Goal: Information Seeking & Learning: Compare options

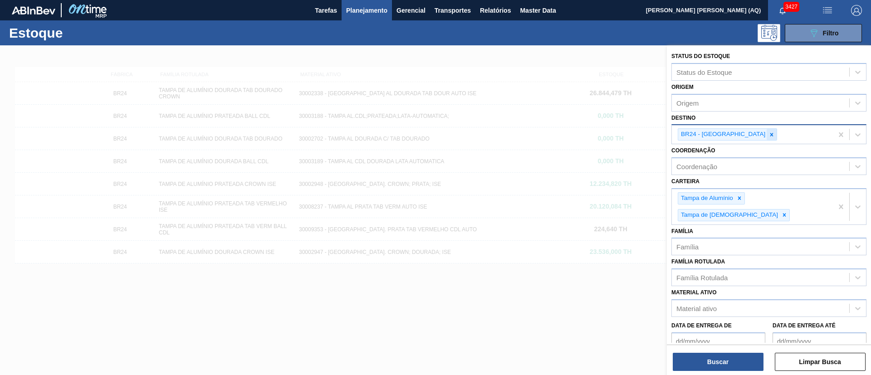
click at [767, 139] on div at bounding box center [772, 134] width 10 height 11
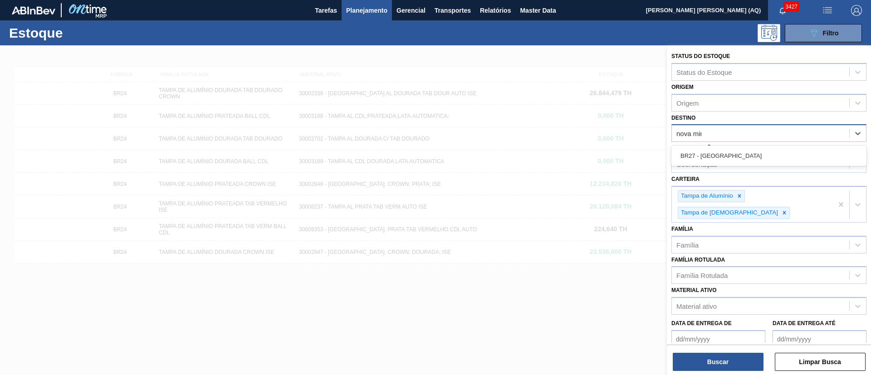
type input "nova mina"
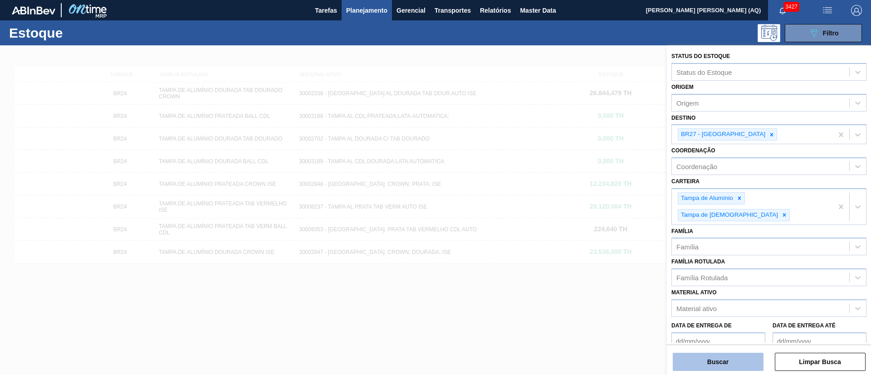
drag, startPoint x: 753, startPoint y: 364, endPoint x: 748, endPoint y: 364, distance: 5.0
click at [748, 364] on button "Buscar" at bounding box center [718, 362] width 91 height 18
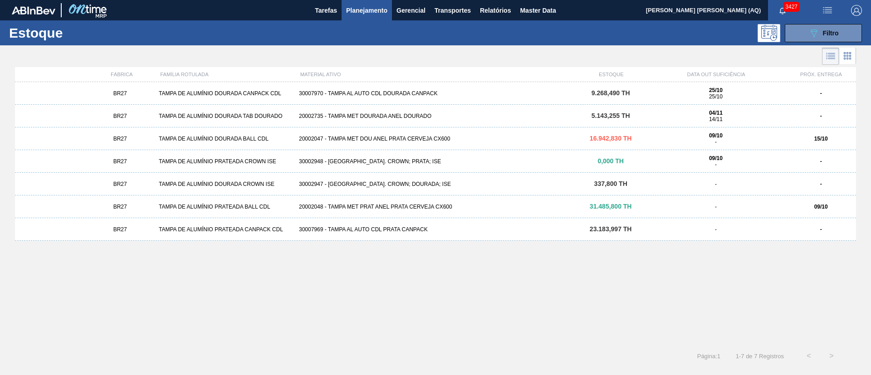
click at [451, 226] on div "30007969 - TAMPA AL AUTO CDL PRATA CANPACK" at bounding box center [435, 229] width 280 height 6
click at [473, 183] on div "30002947 - [GEOGRAPHIC_DATA]. CROWN; DOURADA; ISE" at bounding box center [435, 184] width 280 height 6
click at [414, 92] on div "30007970 - TAMPA AL AUTO CDL DOURADA CANPACK" at bounding box center [435, 93] width 280 height 6
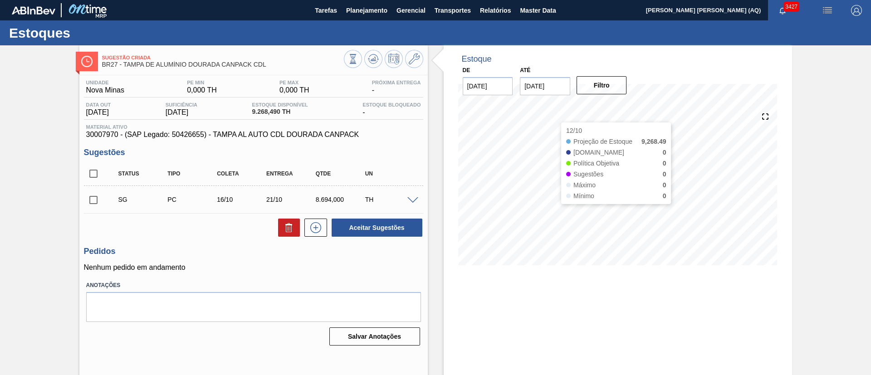
click at [552, 91] on input "[DATE]" at bounding box center [545, 86] width 50 height 18
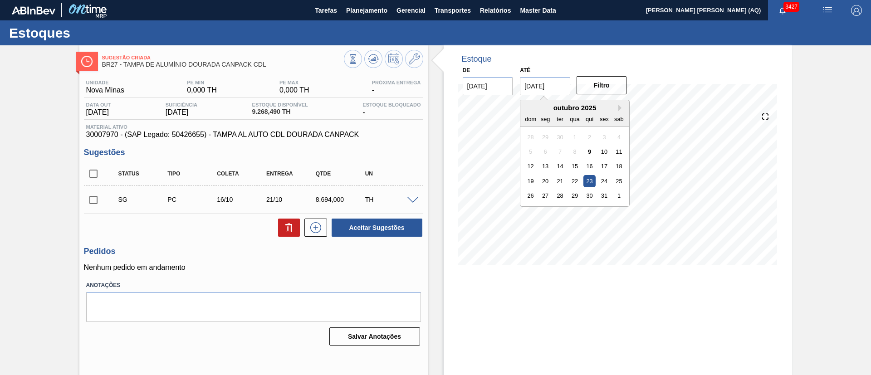
drag, startPoint x: 620, startPoint y: 107, endPoint x: 615, endPoint y: 112, distance: 6.7
click at [619, 107] on button "Next Month" at bounding box center [621, 108] width 6 height 6
click at [531, 212] on div "30" at bounding box center [530, 211] width 12 height 12
type input "[DATE]"
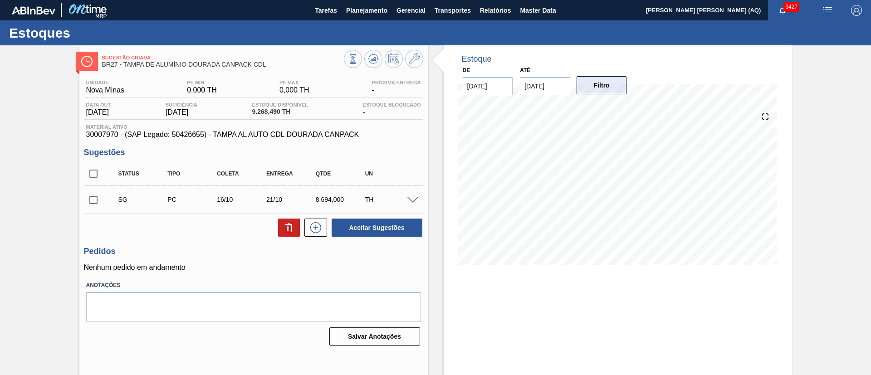
click at [598, 84] on button "Filtro" at bounding box center [602, 85] width 50 height 18
click at [89, 201] on input "checkbox" at bounding box center [93, 200] width 19 height 19
click at [286, 229] on icon at bounding box center [289, 228] width 6 height 7
checkbox input "false"
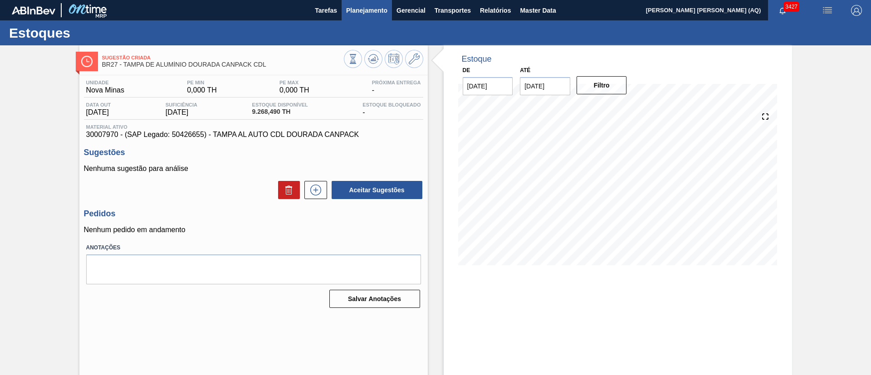
click at [363, 16] on button "Planejamento" at bounding box center [367, 10] width 50 height 20
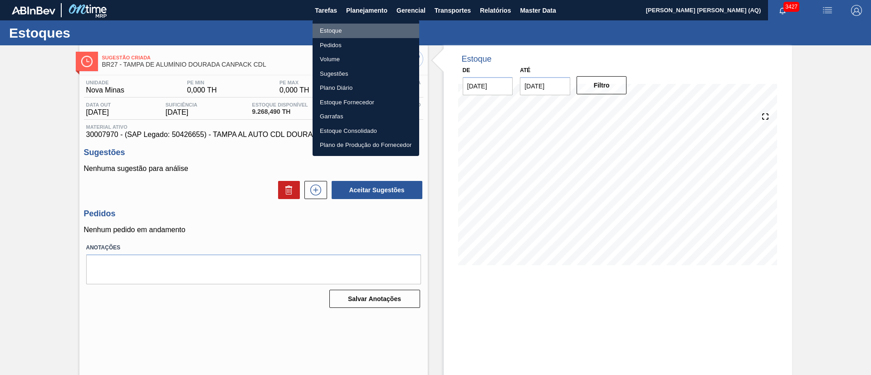
click at [329, 33] on li "Estoque" at bounding box center [366, 31] width 107 height 15
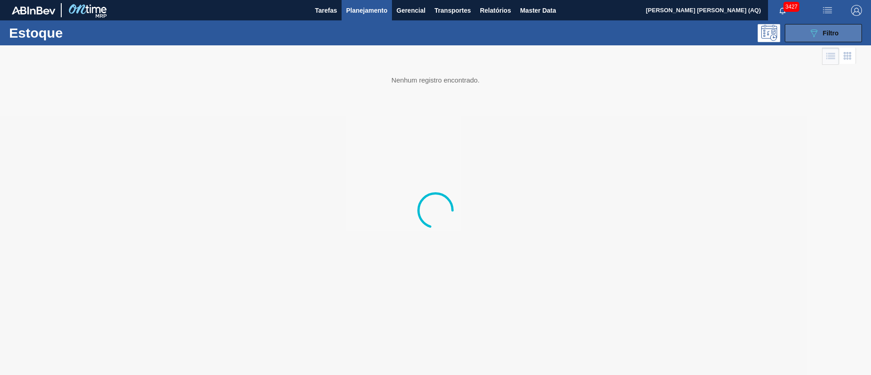
click at [844, 29] on button "089F7B8B-B2A5-4AFE-B5C0-19BA573D28AC Filtro" at bounding box center [823, 33] width 77 height 18
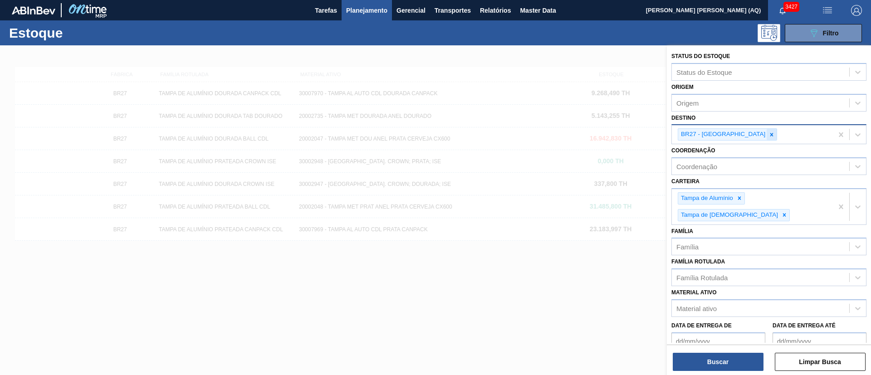
click at [767, 131] on div at bounding box center [772, 134] width 10 height 11
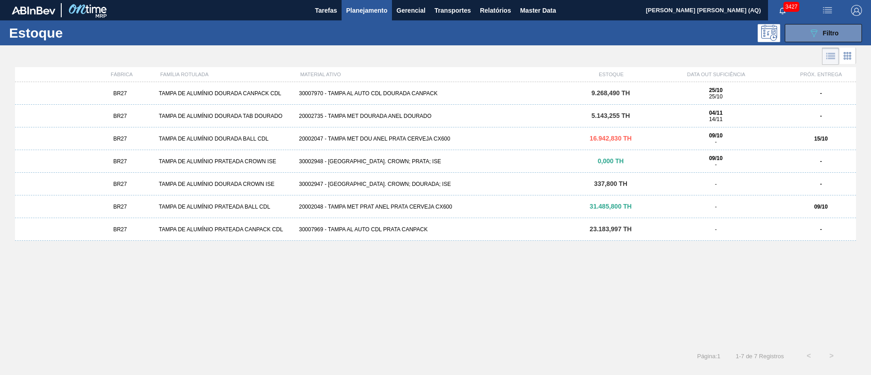
click at [395, 91] on div "30007970 - TAMPA AL AUTO CDL DOURADA CANPACK" at bounding box center [435, 93] width 280 height 6
click at [365, 14] on span "Planejamento" at bounding box center [366, 10] width 41 height 11
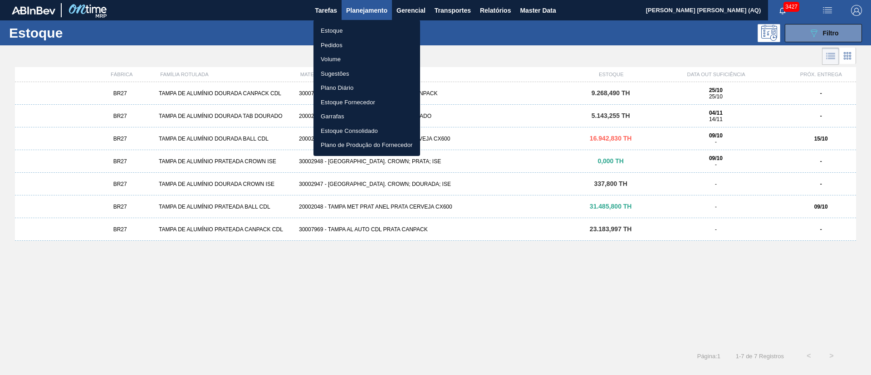
click at [350, 30] on li "Estoque" at bounding box center [367, 31] width 107 height 15
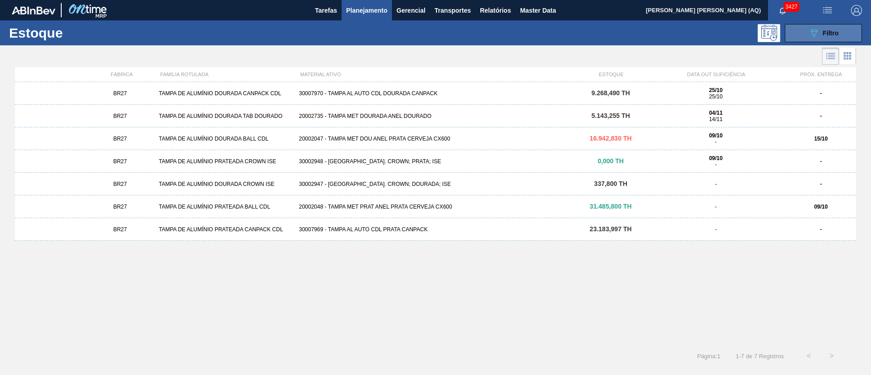
click at [836, 36] on span "Filtro" at bounding box center [831, 32] width 16 height 7
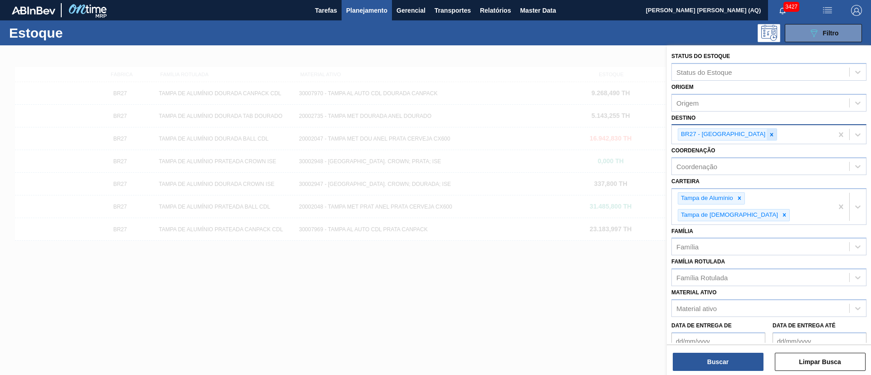
click at [769, 133] on icon at bounding box center [772, 135] width 6 height 6
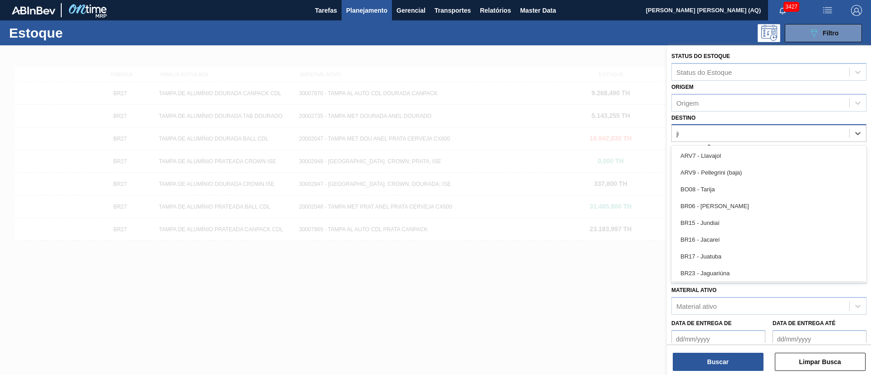
type input "jua"
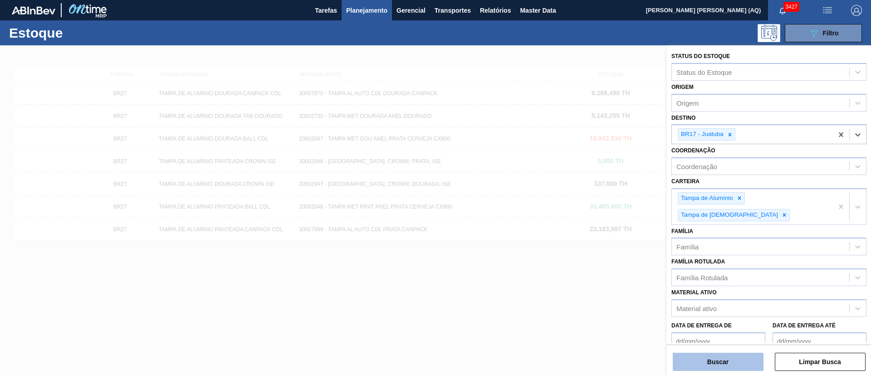
click at [749, 364] on button "Buscar" at bounding box center [718, 362] width 91 height 18
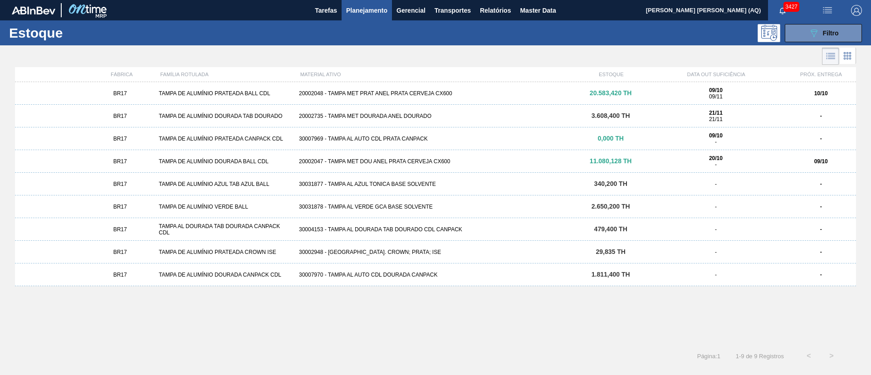
click at [409, 118] on div "20002735 - TAMPA MET DOURADA ANEL DOURADO" at bounding box center [435, 116] width 280 height 6
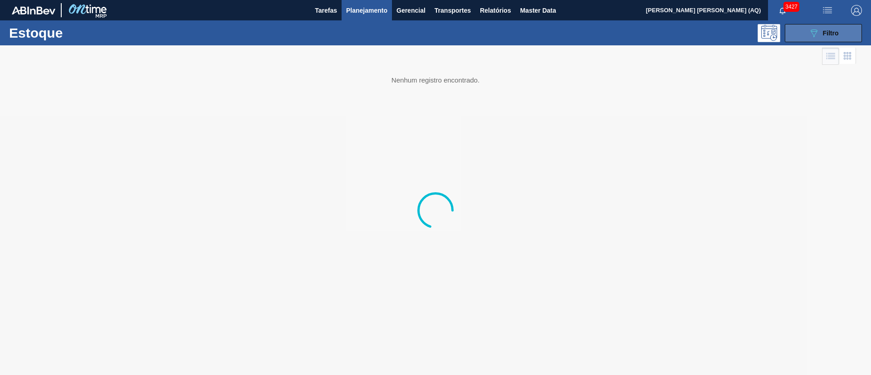
click at [810, 33] on icon "089F7B8B-B2A5-4AFE-B5C0-19BA573D28AC" at bounding box center [813, 33] width 11 height 11
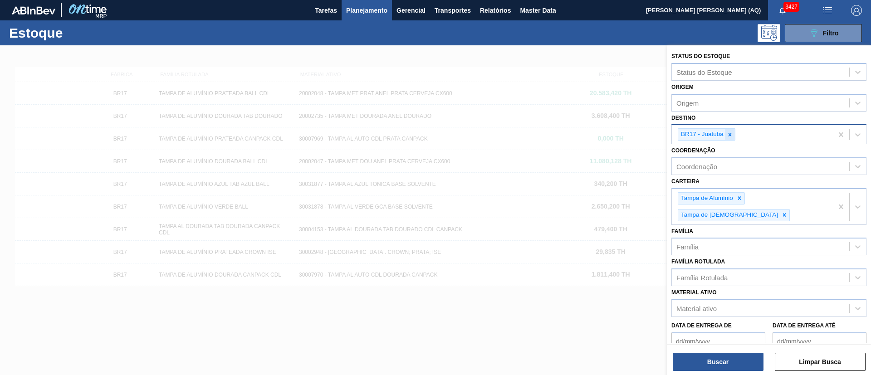
click at [725, 131] on div at bounding box center [730, 134] width 10 height 11
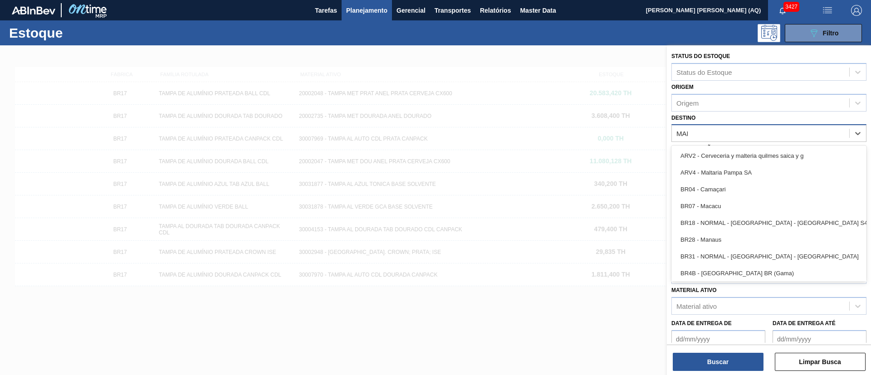
type input "MANA"
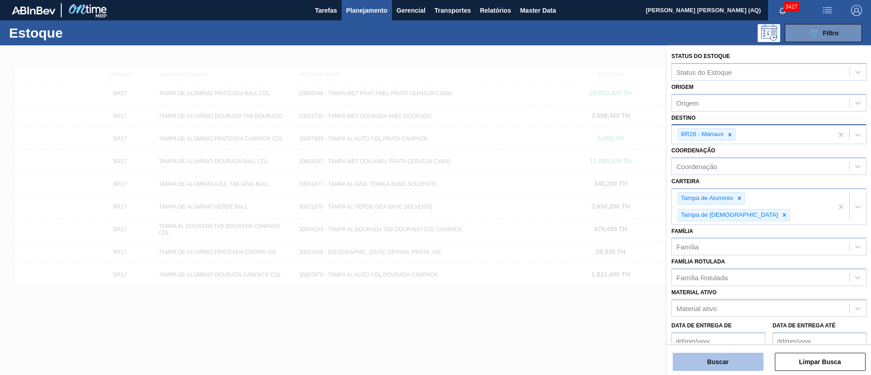
click at [735, 356] on button "Buscar" at bounding box center [718, 362] width 91 height 18
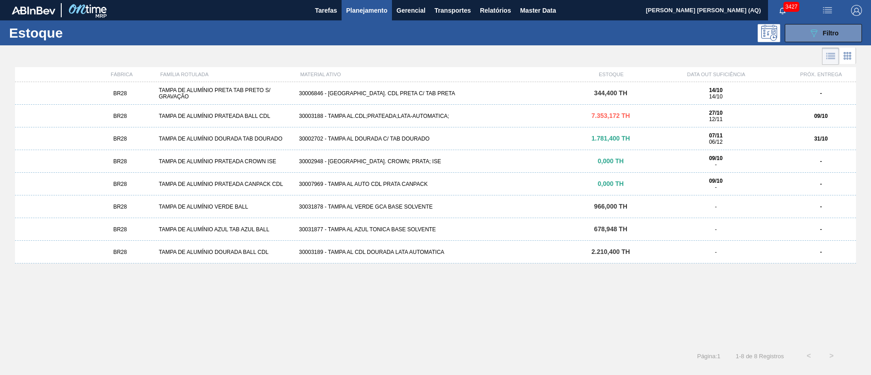
click at [343, 113] on div "30003188 - TAMPA AL.CDL;PRATEADA;LATA-AUTOMATICA;" at bounding box center [435, 116] width 280 height 6
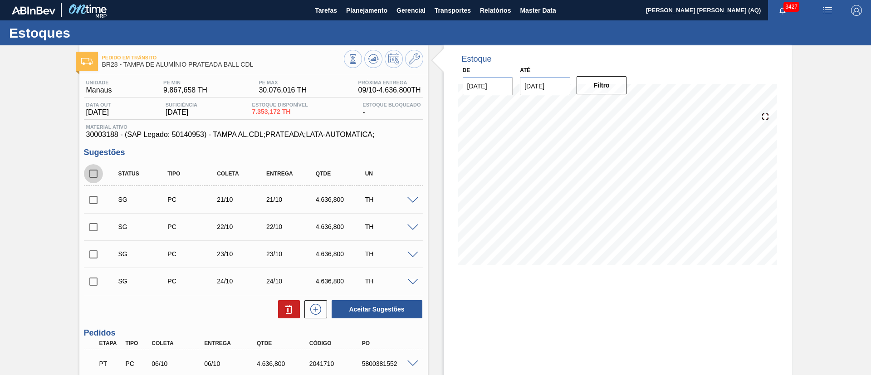
click at [88, 172] on input "checkbox" at bounding box center [93, 173] width 19 height 19
checkbox input "true"
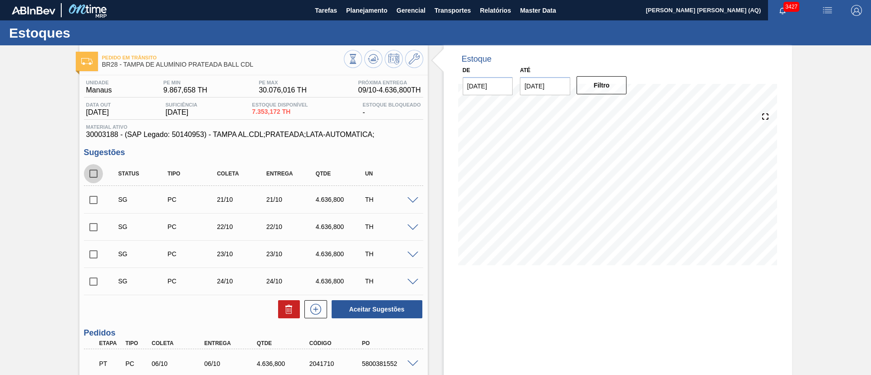
checkbox input "true"
click at [284, 306] on icon at bounding box center [289, 309] width 11 height 11
checkbox input "false"
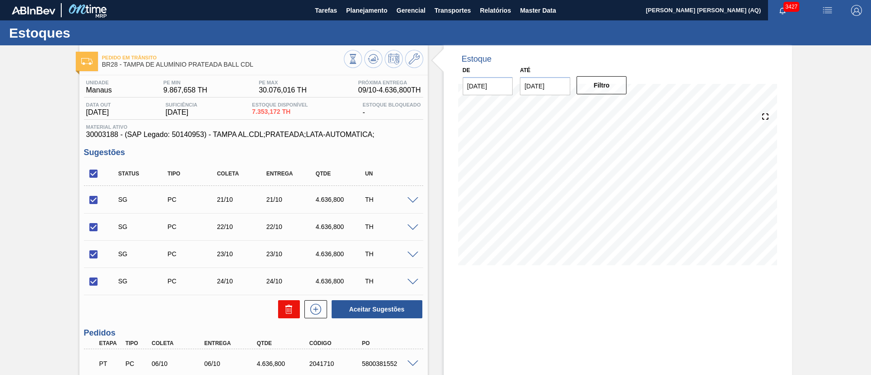
checkbox input "false"
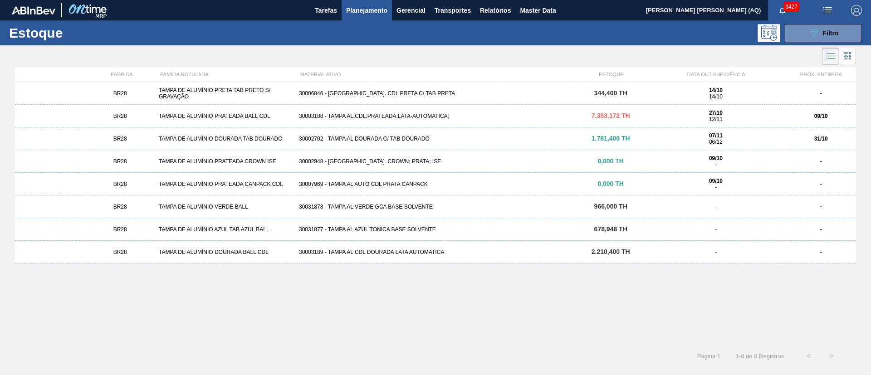
click at [511, 137] on div "30002702 - TAMPA AL DOURADA C/ TAB DOURADO" at bounding box center [435, 139] width 280 height 6
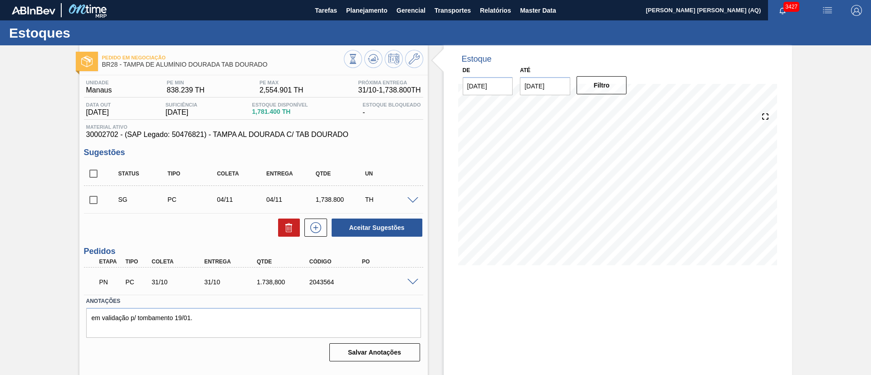
click at [96, 199] on input "checkbox" at bounding box center [93, 200] width 19 height 19
click at [284, 230] on icon at bounding box center [289, 227] width 11 height 11
checkbox input "false"
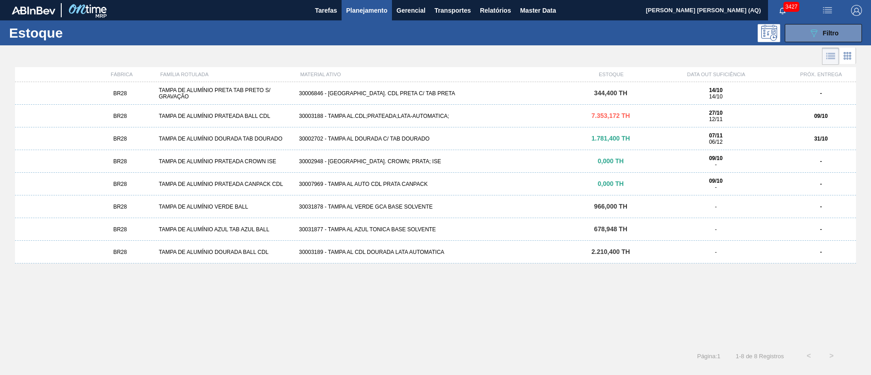
click at [438, 207] on div "30031878 - TAMPA AL VERDE GCA BASE SOLVENTE" at bounding box center [435, 207] width 280 height 6
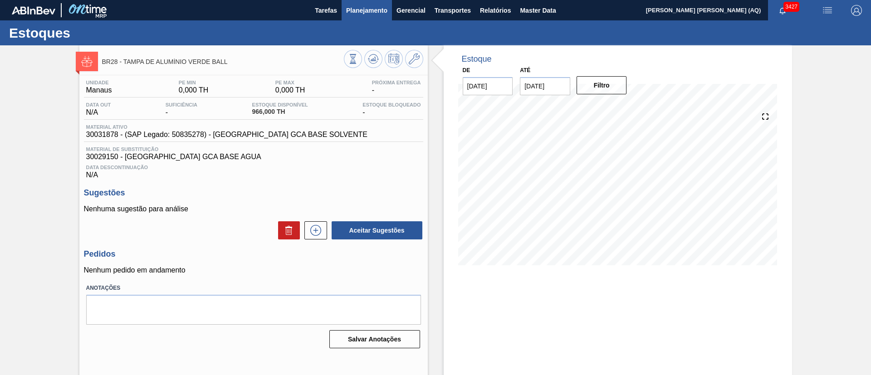
click at [353, 15] on span "Planejamento" at bounding box center [366, 10] width 41 height 11
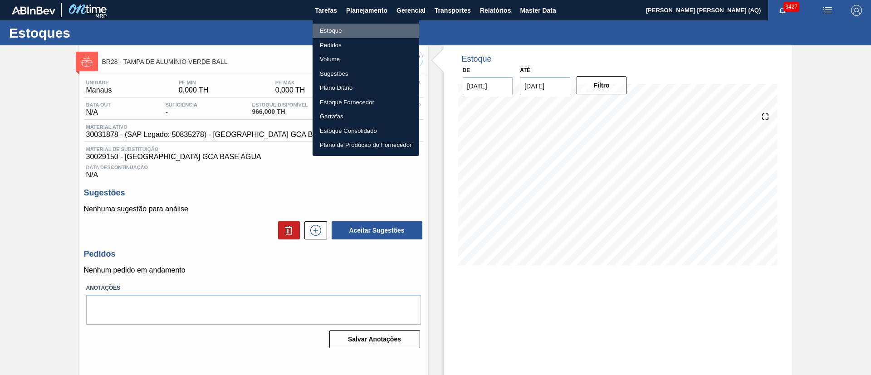
click at [333, 29] on li "Estoque" at bounding box center [366, 31] width 107 height 15
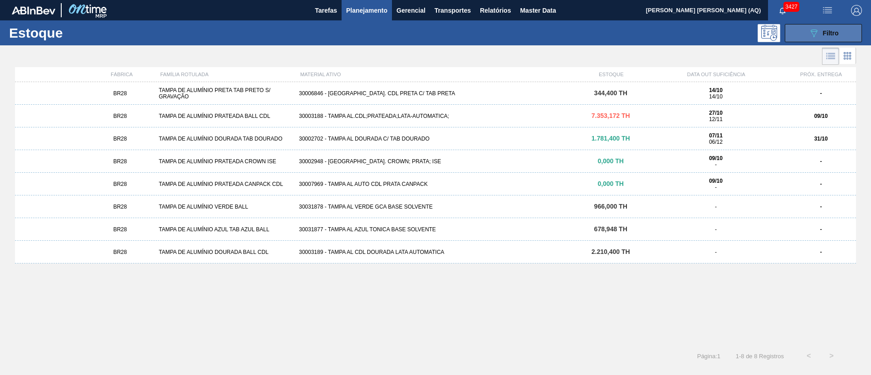
click at [821, 32] on div "089F7B8B-B2A5-4AFE-B5C0-19BA573D28AC Filtro" at bounding box center [823, 33] width 30 height 11
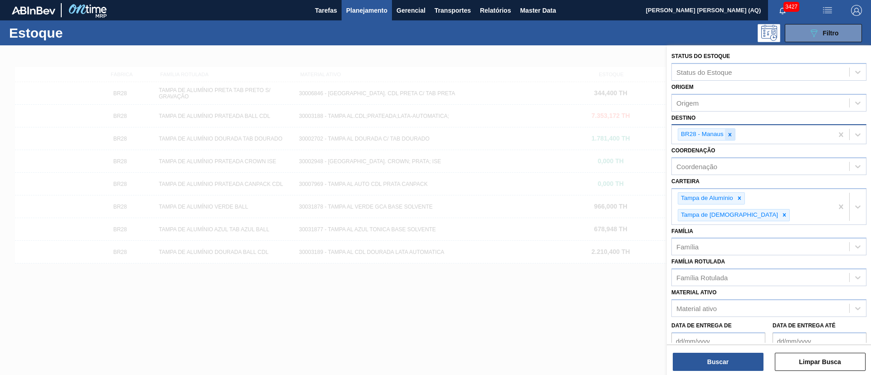
click at [731, 137] on icon at bounding box center [730, 135] width 6 height 6
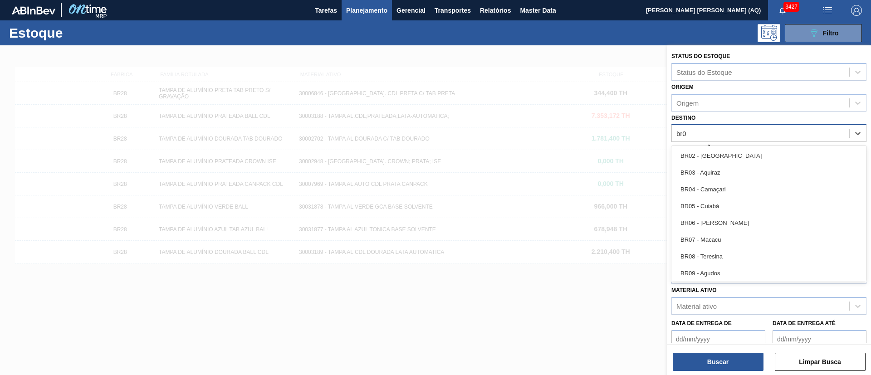
type input "br02"
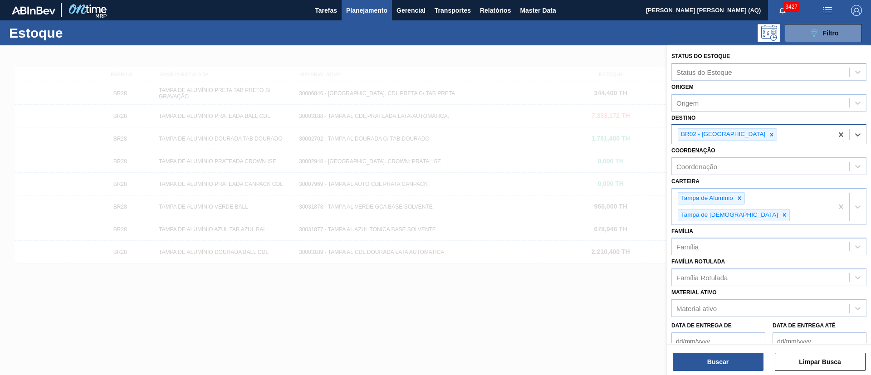
click at [730, 372] on div "Status do Estoque Status do Estoque Origem Origem Destino option BR02 - Sergipe…" at bounding box center [769, 211] width 204 height 332
click at [712, 368] on button "Buscar" at bounding box center [718, 362] width 91 height 18
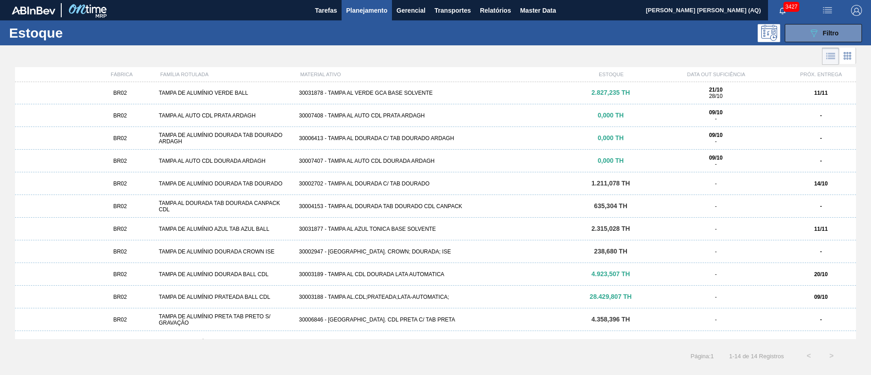
scroll to position [60, 0]
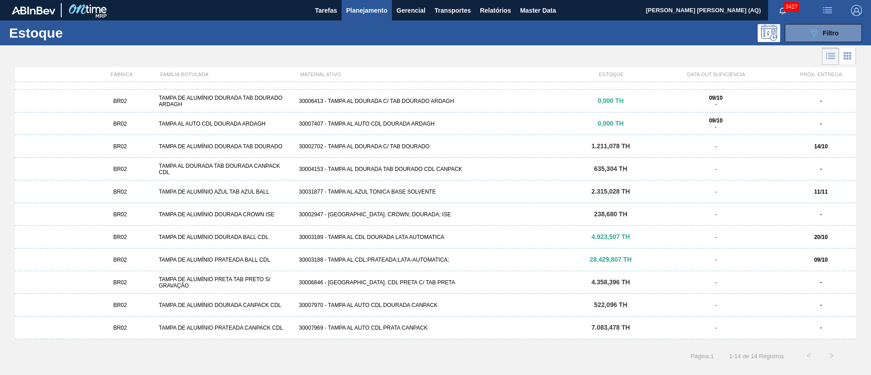
click at [396, 300] on div "BR02 TAMPA DE ALUMÍNIO DOURADA CANPACK CDL 30007970 - TAMPA AL AUTO CDL DOURADA…" at bounding box center [435, 305] width 841 height 23
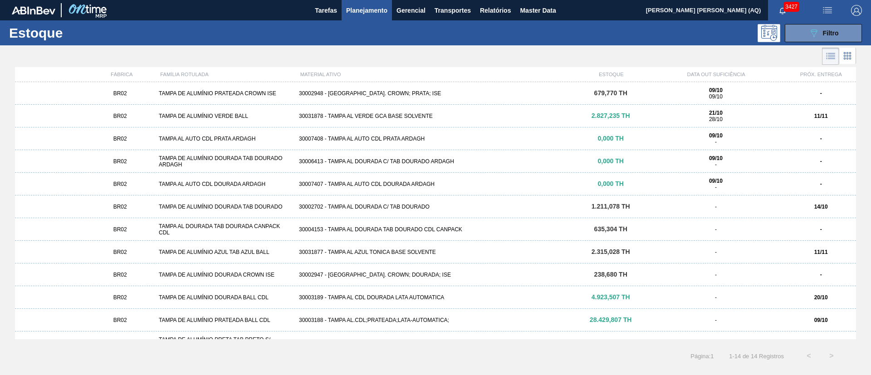
click at [407, 294] on div "30003189 - TAMPA AL CDL DOURADA LATA AUTOMATICA" at bounding box center [435, 297] width 280 height 6
click at [365, 204] on div "30002702 - TAMPA AL DOURADA C/ TAB DOURADO" at bounding box center [435, 207] width 280 height 6
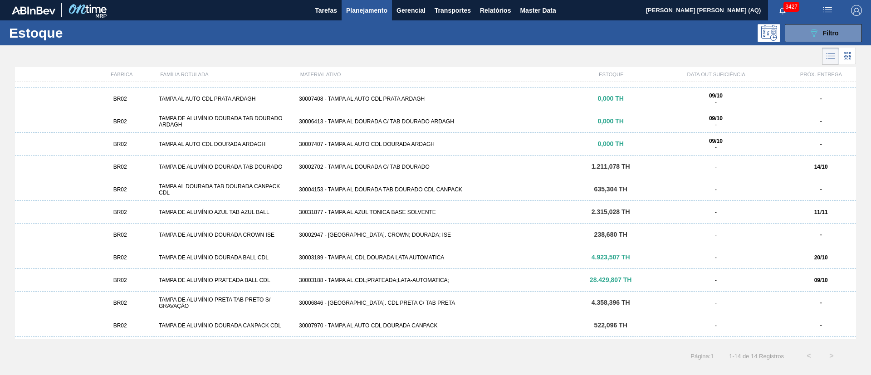
scroll to position [60, 0]
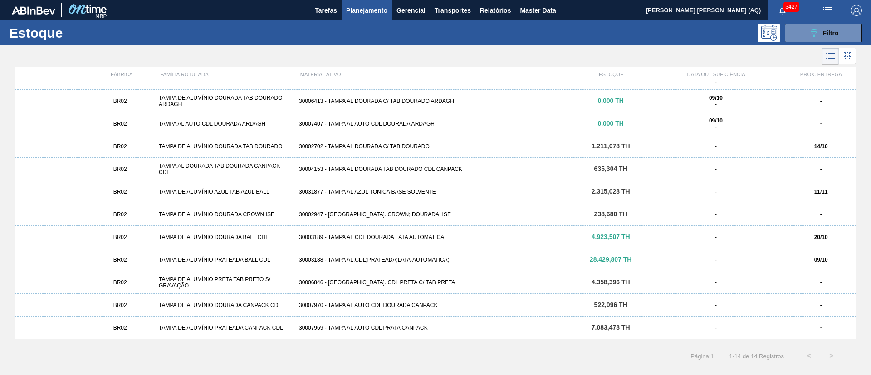
click at [402, 189] on div "30031877 - TAMPA AL AZUL TONICA BASE SOLVENTE" at bounding box center [435, 192] width 280 height 6
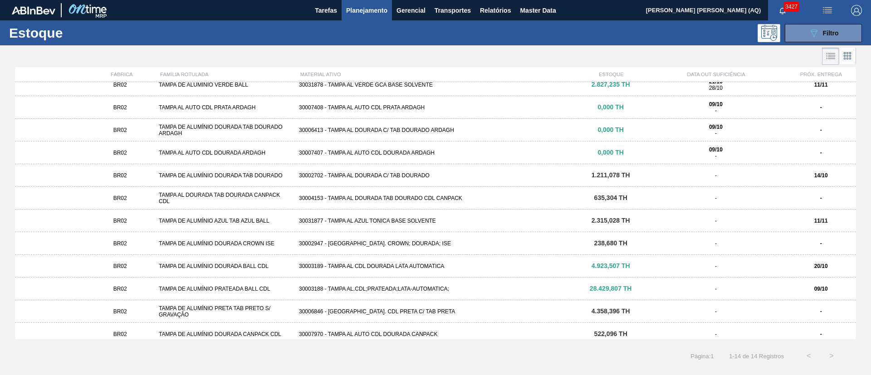
scroll to position [60, 0]
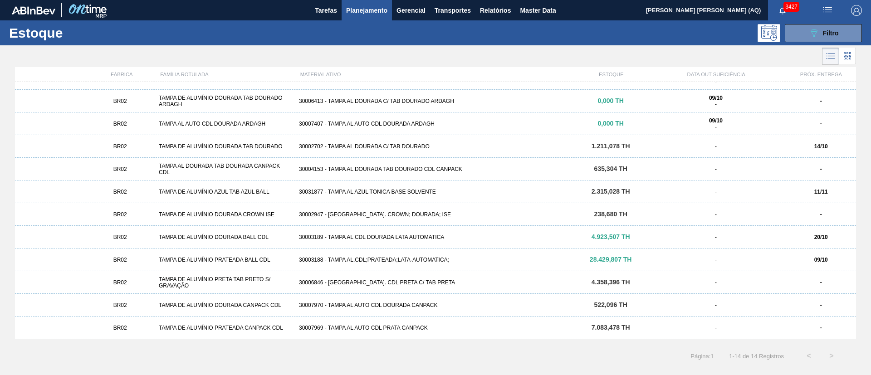
click at [395, 278] on div "BR02 TAMPA DE ALUMÍNIO PRETA TAB PRETO S/ GRAVAÇÃO 30006846 - TAMPA AL. CDL PRE…" at bounding box center [435, 282] width 841 height 23
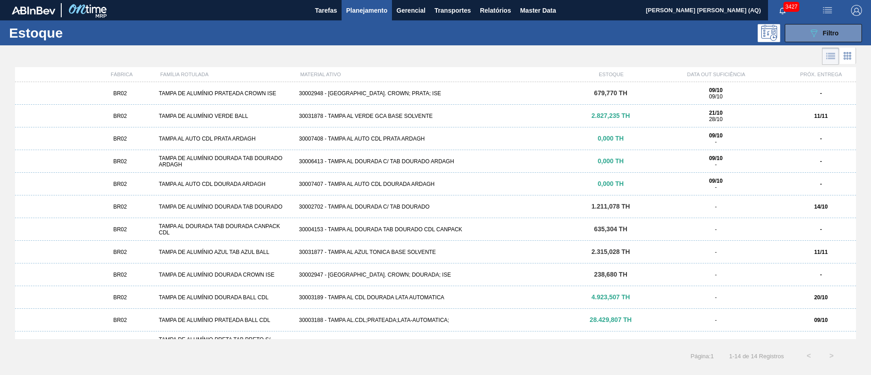
click at [377, 112] on div "BR02 TAMPA DE ALUMÍNIO VERDE BALL 30031878 - TAMPA AL VERDE GCA BASE SOLVENTE 2…" at bounding box center [435, 116] width 841 height 23
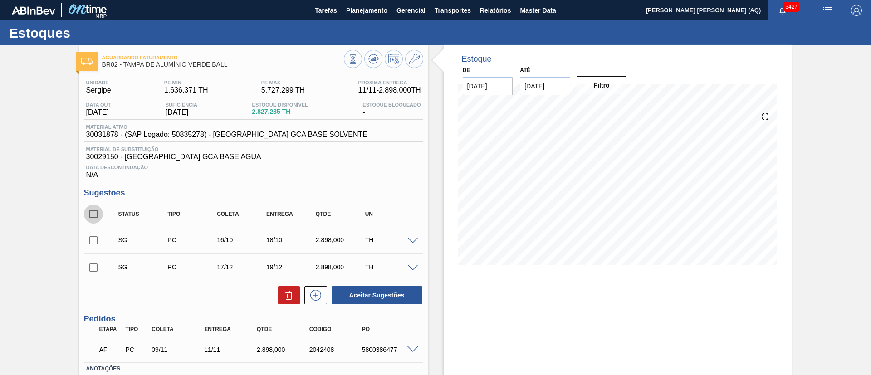
click at [99, 216] on input "checkbox" at bounding box center [93, 214] width 19 height 19
checkbox input "true"
click at [284, 290] on icon at bounding box center [289, 295] width 11 height 11
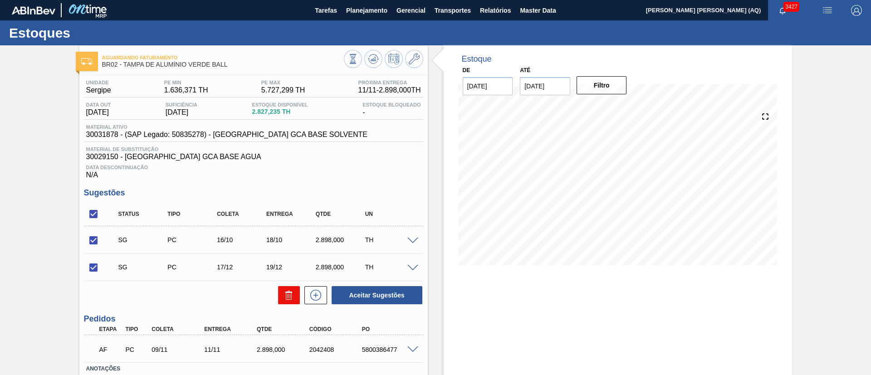
checkbox input "false"
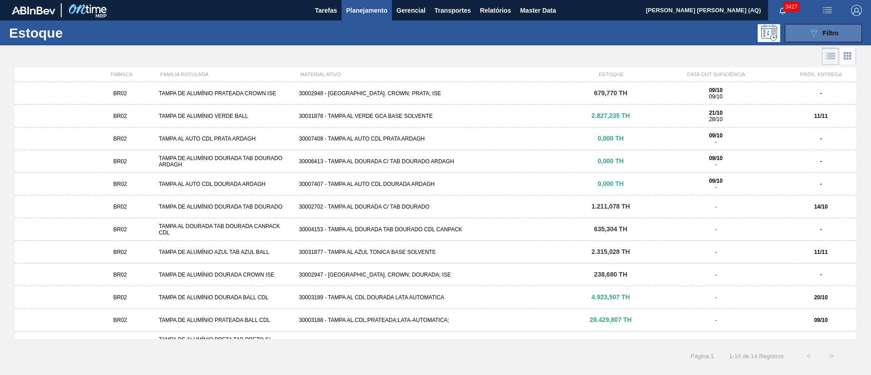
click at [817, 34] on icon "089F7B8B-B2A5-4AFE-B5C0-19BA573D28AC" at bounding box center [813, 33] width 11 height 11
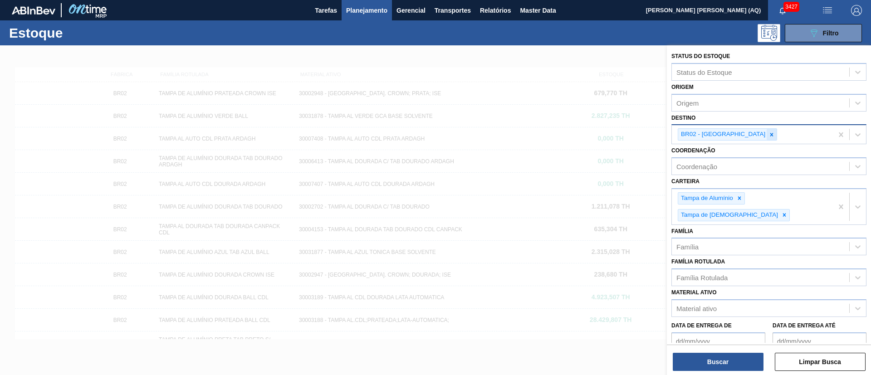
click at [767, 139] on div at bounding box center [772, 134] width 10 height 11
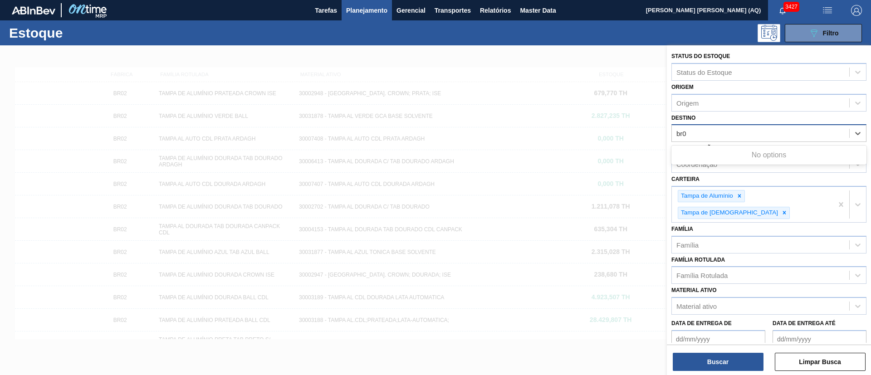
type input "br"
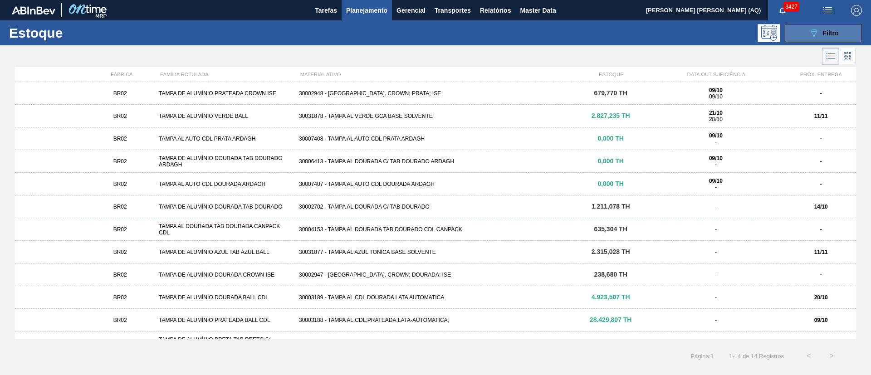
click at [802, 39] on button "089F7B8B-B2A5-4AFE-B5C0-19BA573D28AC Filtro" at bounding box center [823, 33] width 77 height 18
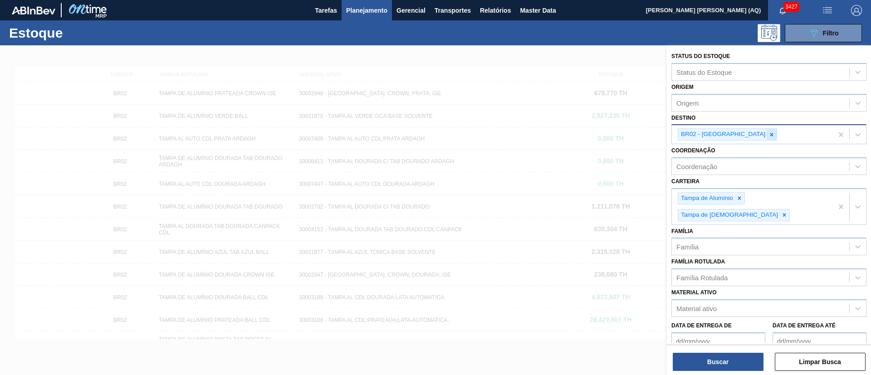
click at [769, 132] on icon at bounding box center [772, 135] width 6 height 6
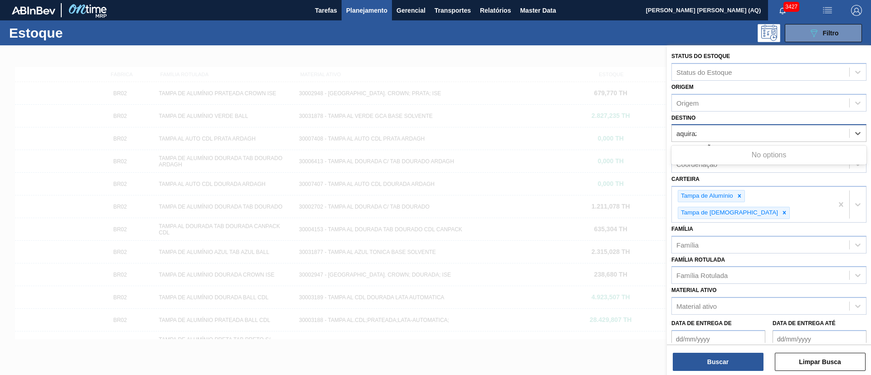
type input "aquiraz"
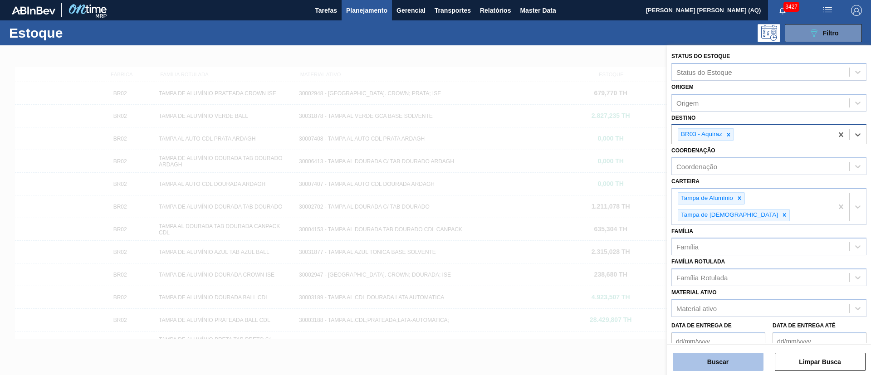
click at [743, 353] on button "Buscar" at bounding box center [718, 362] width 91 height 18
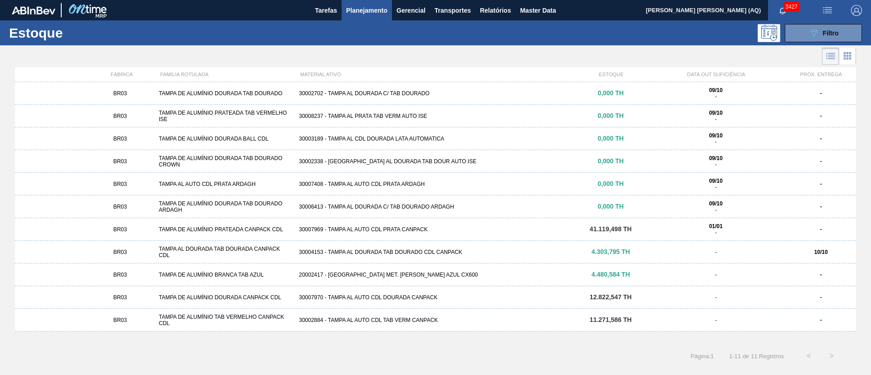
click at [429, 293] on div "BR03 TAMPA DE ALUMÍNIO DOURADA CANPACK CDL 30007970 - TAMPA AL AUTO CDL DOURADA…" at bounding box center [435, 297] width 841 height 23
click at [417, 251] on div "30004153 - TAMPA AL DOURADA TAB DOURADO CDL CANPACK" at bounding box center [435, 252] width 280 height 6
click at [449, 225] on div "BR03 TAMPA DE ALUMÍNIO PRATEADA CANPACK CDL 30007969 - TAMPA AL AUTO CDL PRATA …" at bounding box center [435, 229] width 841 height 23
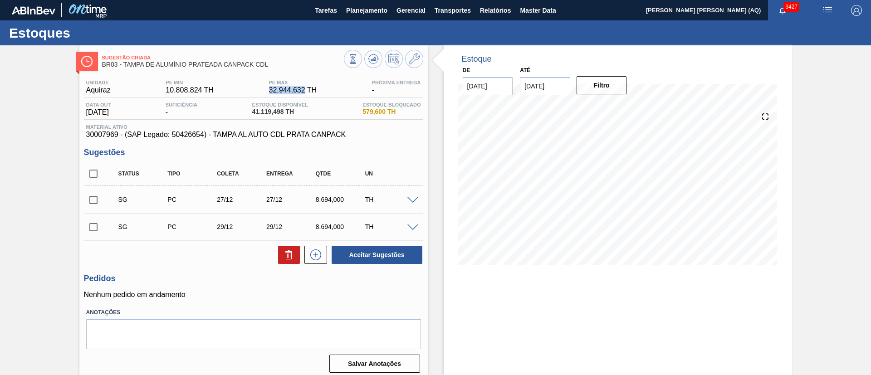
drag, startPoint x: 304, startPoint y: 87, endPoint x: 269, endPoint y: 88, distance: 34.1
click at [269, 88] on span "32.944,632 TH" at bounding box center [293, 90] width 48 height 8
copy span "32.944,632"
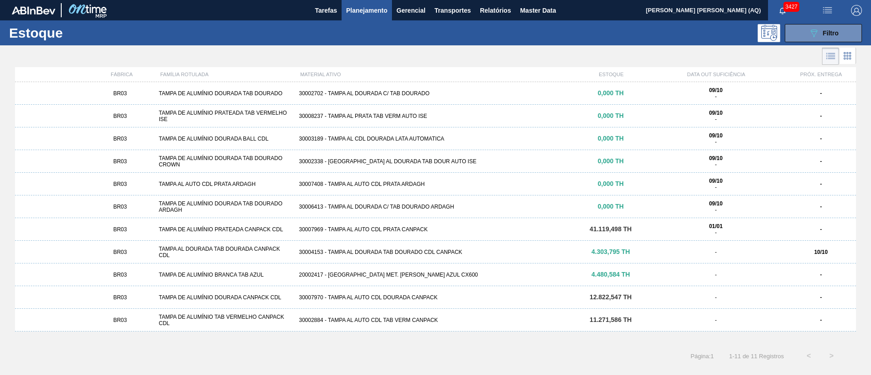
click at [461, 315] on div "BR03 TAMPA DE ALUMÍNIO TAB VERMELHO CANPACK CDL 30002884 - TAMPA AL AUTO CDL TA…" at bounding box center [435, 320] width 841 height 23
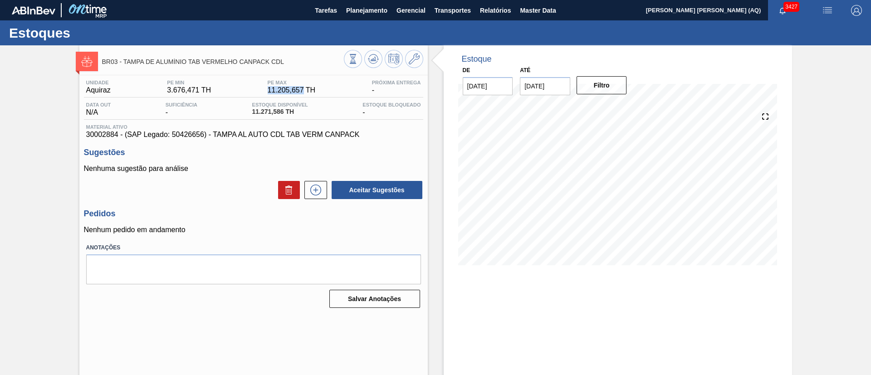
drag, startPoint x: 302, startPoint y: 92, endPoint x: 264, endPoint y: 88, distance: 37.8
click at [264, 88] on div "Unidade Aquiraz PE MIN 3.676,471 TH PE MAX 11.205,657 TH Próxima Entrega -" at bounding box center [253, 89] width 339 height 18
copy span "11.205,657"
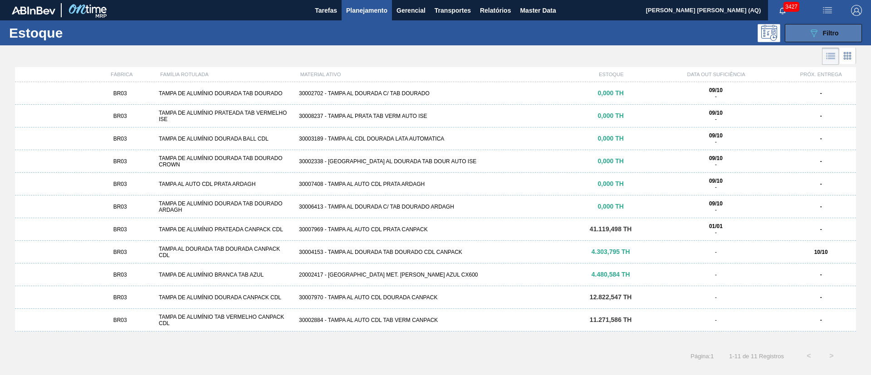
click at [856, 35] on button "089F7B8B-B2A5-4AFE-B5C0-19BA573D28AC Filtro" at bounding box center [823, 33] width 77 height 18
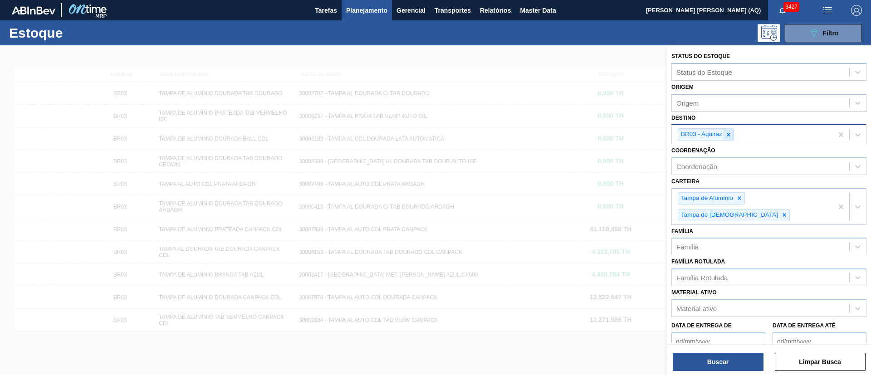
click at [731, 138] on div at bounding box center [729, 134] width 10 height 11
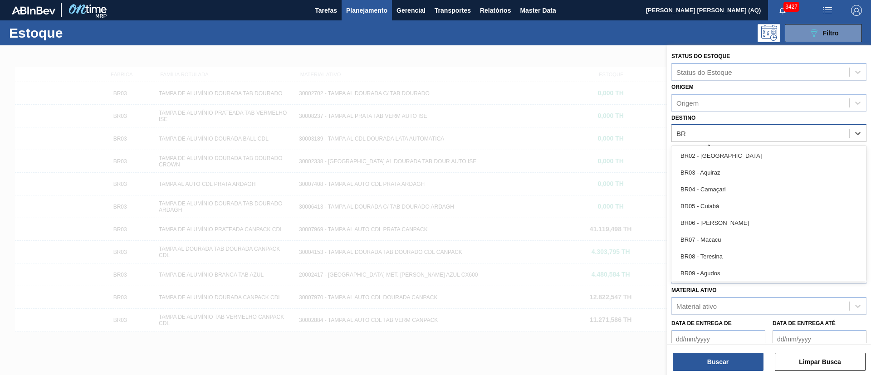
type input "B"
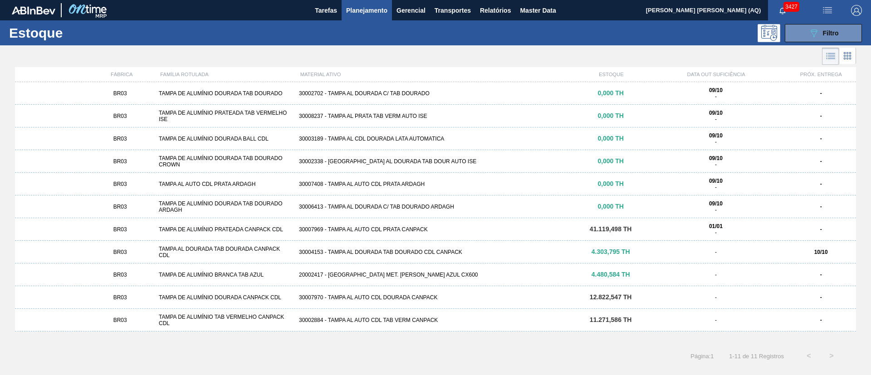
click at [359, 276] on div "20002417 - TAMPA MET. BRANCA ANEL AZUL CX600" at bounding box center [435, 275] width 280 height 6
click at [836, 28] on div "089F7B8B-B2A5-4AFE-B5C0-19BA573D28AC Filtro" at bounding box center [823, 33] width 30 height 11
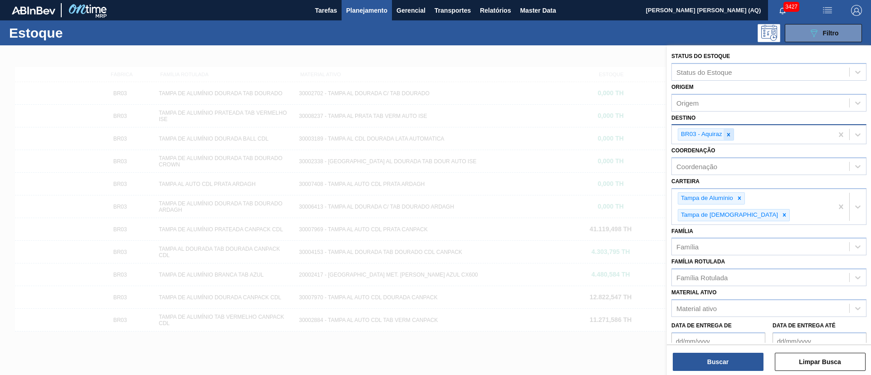
click at [732, 133] on div at bounding box center [729, 134] width 10 height 11
type input "BR04"
click at [733, 133] on div at bounding box center [729, 134] width 10 height 11
click at [740, 360] on button "Buscar" at bounding box center [718, 362] width 91 height 18
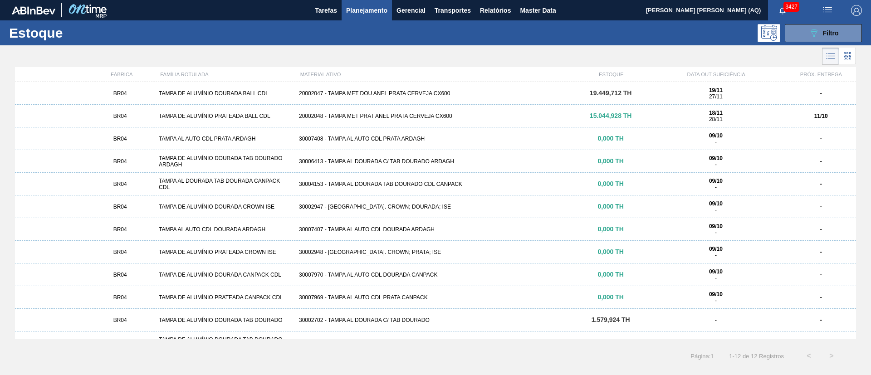
click at [430, 113] on div "20002048 - TAMPA MET PRAT ANEL PRATA CERVEJA CX600" at bounding box center [435, 116] width 280 height 6
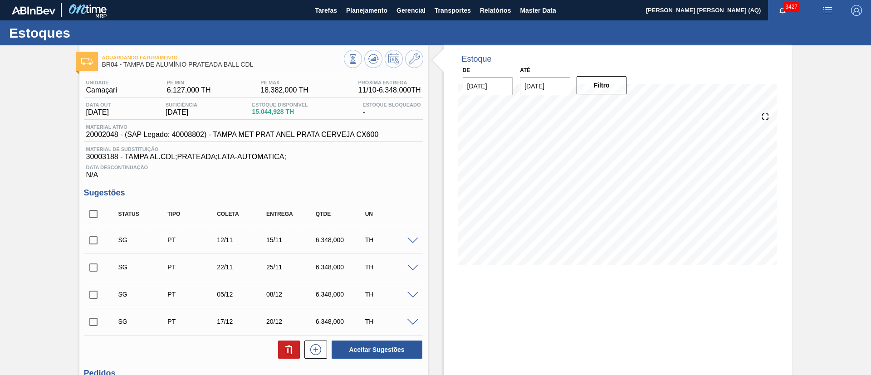
click at [94, 216] on input "checkbox" at bounding box center [93, 214] width 19 height 19
checkbox input "true"
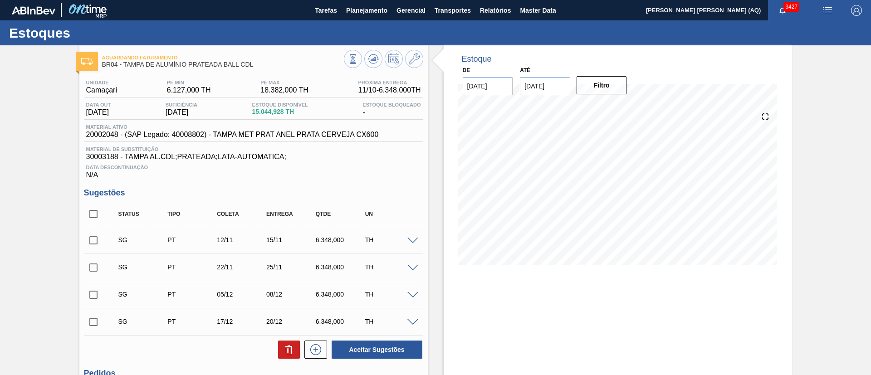
checkbox input "true"
click at [280, 344] on button at bounding box center [289, 350] width 22 height 18
checkbox input "false"
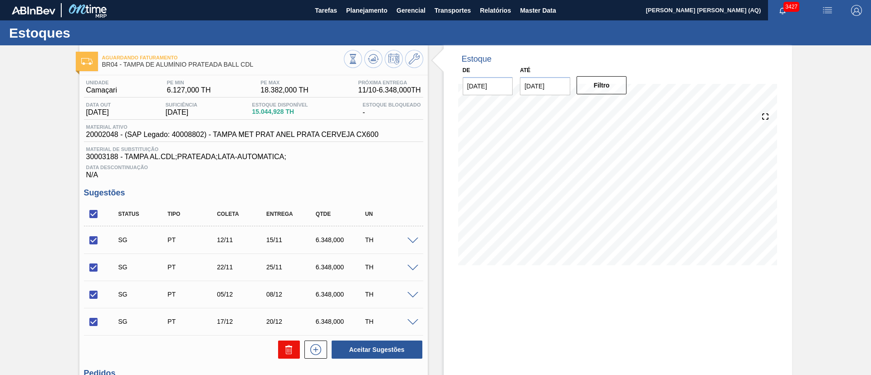
checkbox input "false"
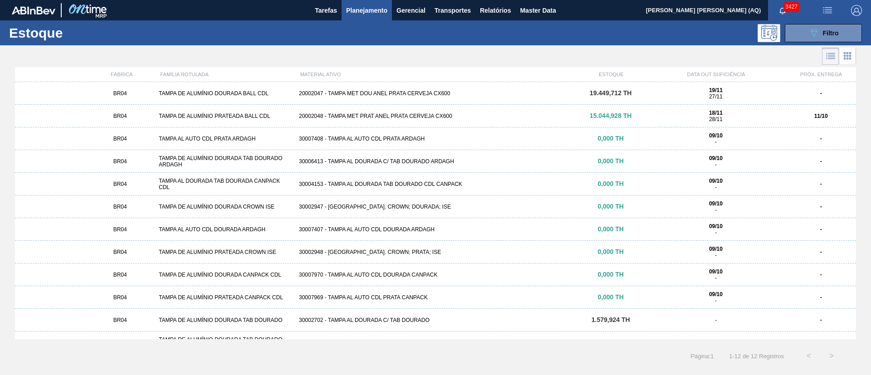
click at [519, 86] on div "BR04 TAMPA DE ALUMÍNIO DOURADA BALL CDL 20002047 - TAMPA MET DOU ANEL PRATA CER…" at bounding box center [435, 93] width 841 height 23
click at [797, 33] on button "089F7B8B-B2A5-4AFE-B5C0-19BA573D28AC Filtro" at bounding box center [823, 33] width 77 height 18
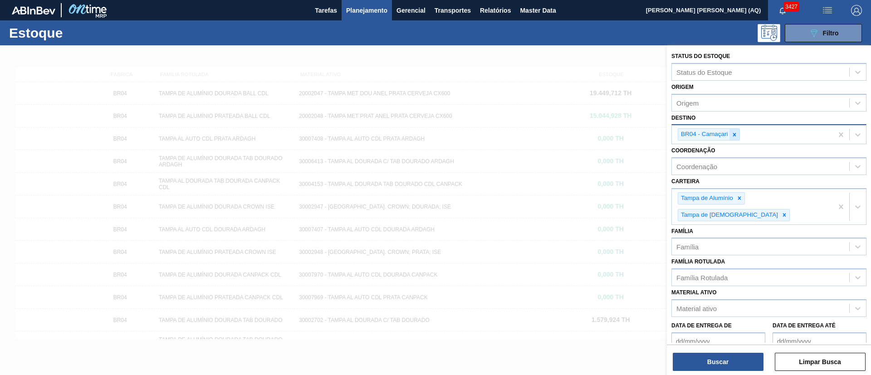
click at [732, 136] on icon at bounding box center [734, 135] width 6 height 6
type input "C"
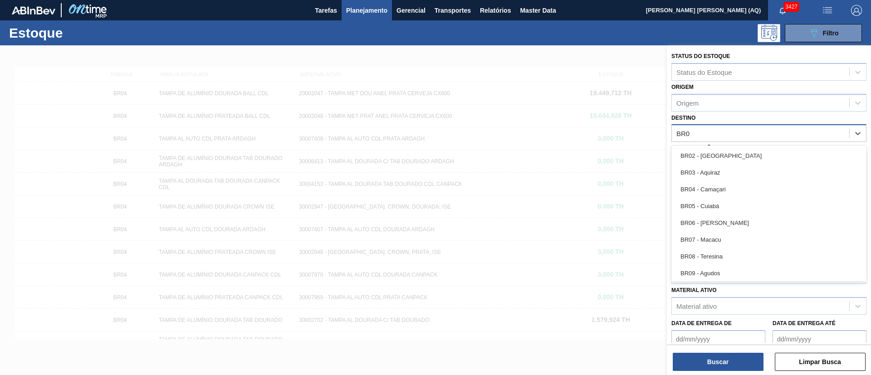
type input "BR05"
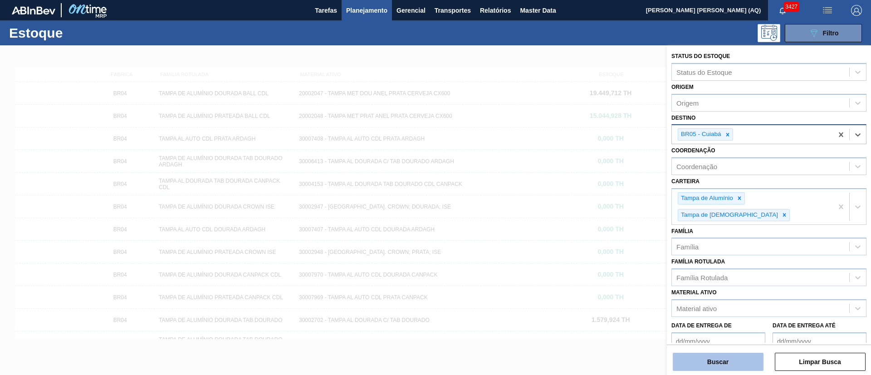
click at [726, 359] on button "Buscar" at bounding box center [718, 362] width 91 height 18
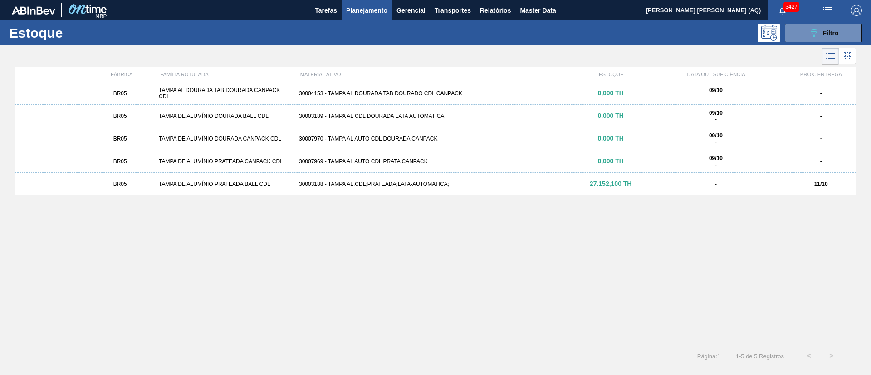
click at [410, 185] on div "30003188 - TAMPA AL.CDL;PRATEADA;LATA-AUTOMATICA;" at bounding box center [435, 184] width 280 height 6
click at [382, 113] on div "30003189 - TAMPA AL CDL DOURADA LATA AUTOMATICA" at bounding box center [435, 116] width 280 height 6
click at [474, 188] on div "BR05 TAMPA DE ALUMÍNIO PRATEADA BALL CDL 30003188 - TAMPA AL.CDL;PRATEADA;LATA-…" at bounding box center [435, 184] width 841 height 23
click at [807, 31] on button "089F7B8B-B2A5-4AFE-B5C0-19BA573D28AC Filtro" at bounding box center [823, 33] width 77 height 18
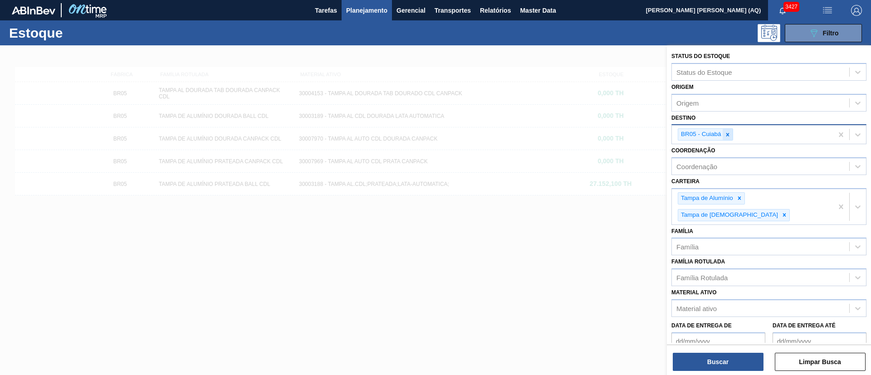
click at [726, 137] on icon at bounding box center [728, 135] width 6 height 6
click at [730, 137] on icon at bounding box center [728, 135] width 6 height 6
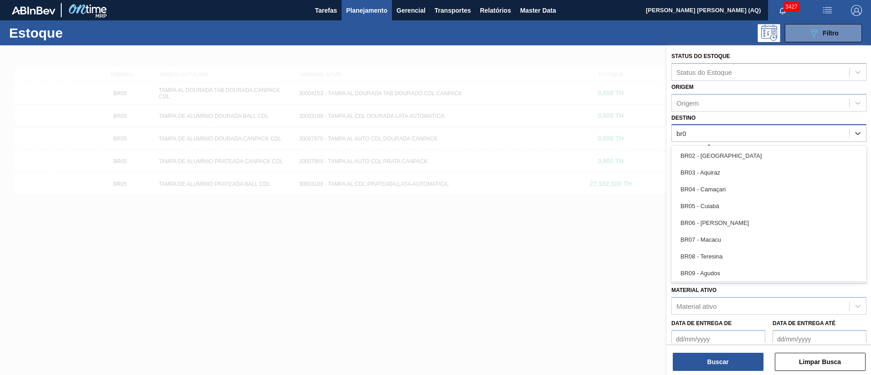
type input "br07"
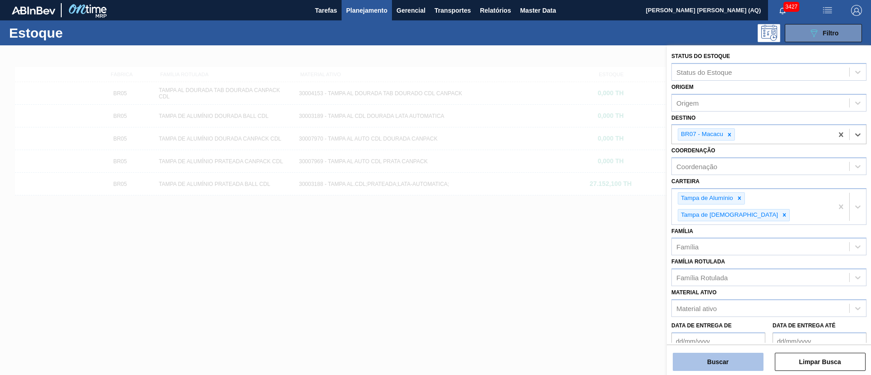
click at [726, 359] on button "Buscar" at bounding box center [718, 362] width 91 height 18
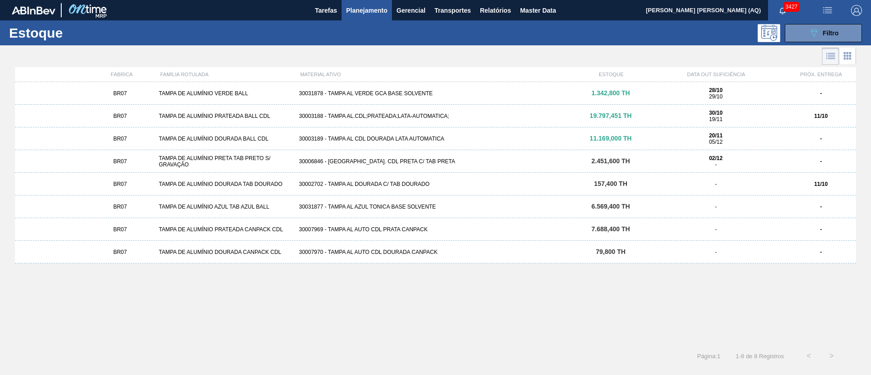
click at [834, 41] on button "089F7B8B-B2A5-4AFE-B5C0-19BA573D28AC Filtro" at bounding box center [823, 33] width 77 height 18
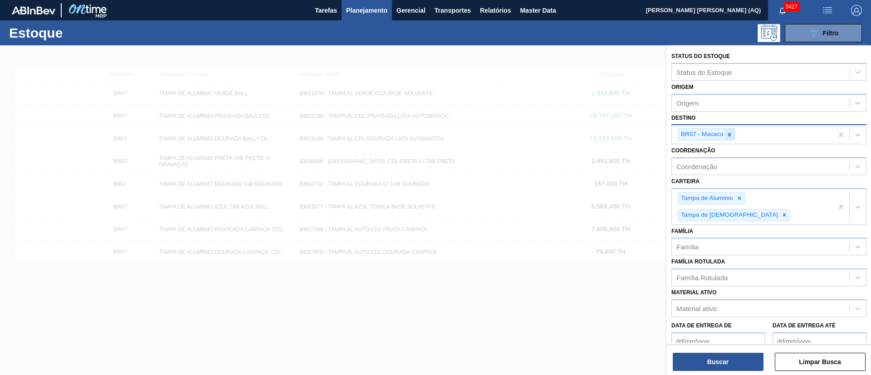
click at [729, 132] on icon at bounding box center [729, 135] width 6 height 6
type input "macacu"
click at [730, 137] on icon at bounding box center [729, 135] width 6 height 6
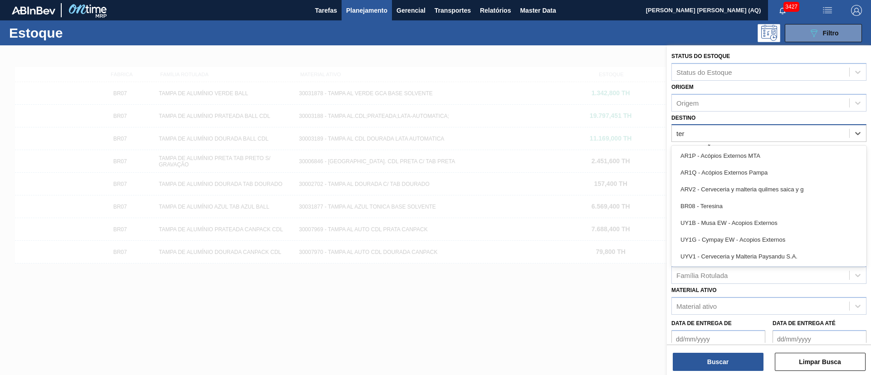
type input "tere"
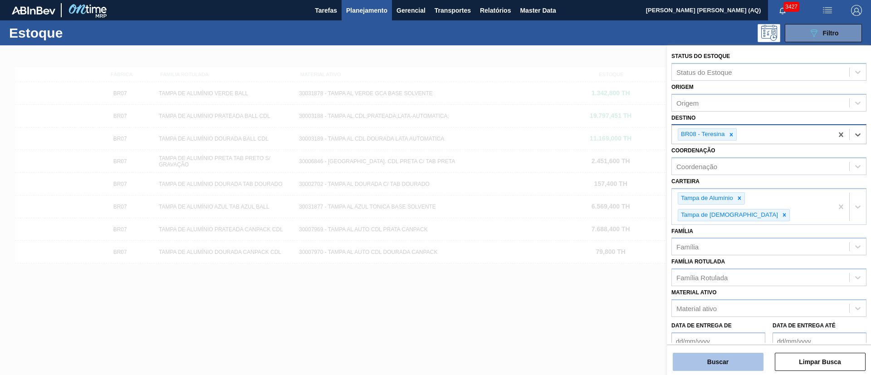
click at [740, 353] on button "Buscar" at bounding box center [718, 362] width 91 height 18
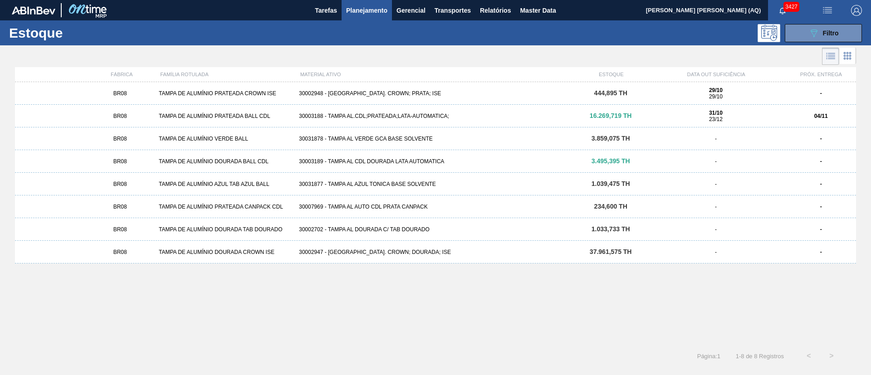
click at [398, 162] on div "30003189 - TAMPA AL CDL DOURADA LATA AUTOMATICA" at bounding box center [435, 161] width 280 height 6
click at [471, 224] on div "BR08 TAMPA DE ALUMÍNIO DOURADA TAB DOURADO 30002702 - TAMPA AL DOURADA C/ TAB D…" at bounding box center [435, 229] width 841 height 23
click at [545, 110] on div "BR08 TAMPA DE ALUMÍNIO PRATEADA BALL CDL 30003188 - TAMPA AL.CDL;PRATEADA;LATA-…" at bounding box center [435, 116] width 841 height 23
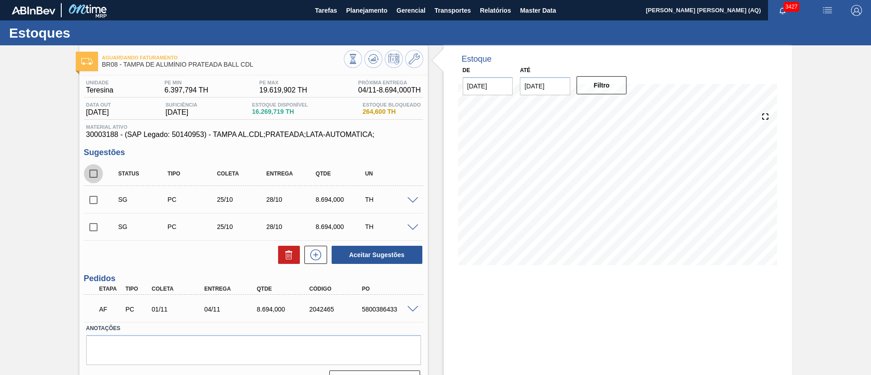
click at [92, 177] on input "checkbox" at bounding box center [93, 173] width 19 height 19
checkbox input "true"
click at [284, 255] on icon at bounding box center [289, 255] width 11 height 11
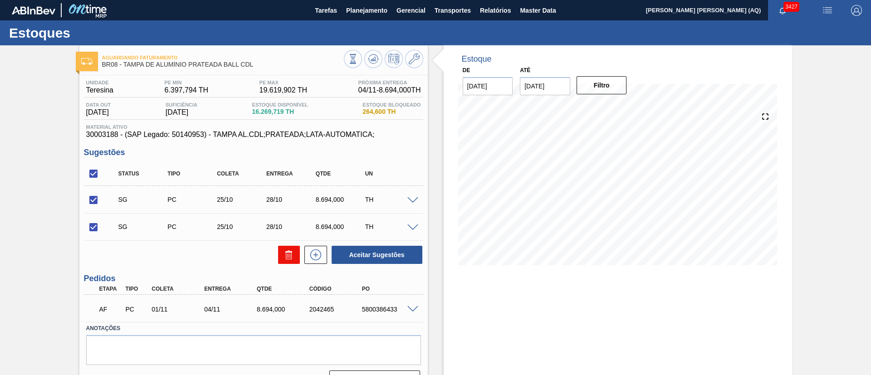
checkbox input "false"
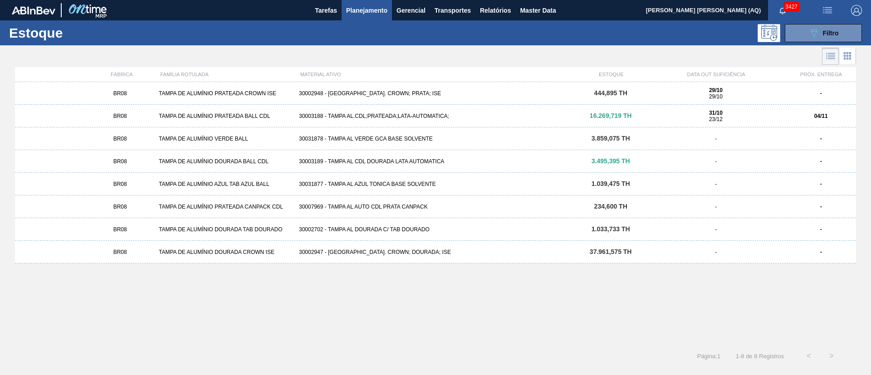
click at [420, 134] on div "BR08 TAMPA DE ALUMÍNIO VERDE BALL 30031878 - TAMPA AL VERDE GCA BASE SOLVENTE 3…" at bounding box center [435, 138] width 841 height 23
click at [795, 29] on button "089F7B8B-B2A5-4AFE-B5C0-19BA573D28AC Filtro" at bounding box center [823, 33] width 77 height 18
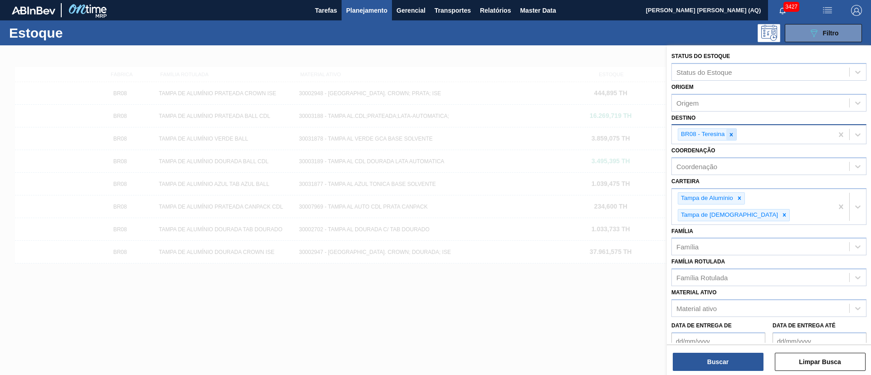
click at [730, 133] on icon at bounding box center [731, 134] width 3 height 3
type input "cebrasa"
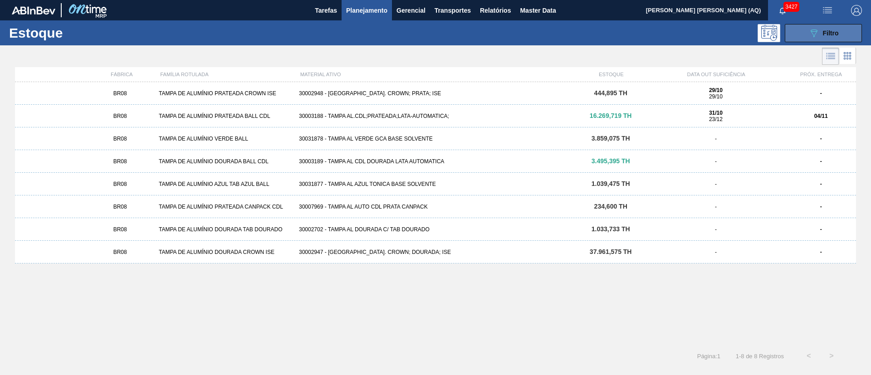
click at [810, 24] on button "089F7B8B-B2A5-4AFE-B5C0-19BA573D28AC Filtro" at bounding box center [823, 33] width 77 height 18
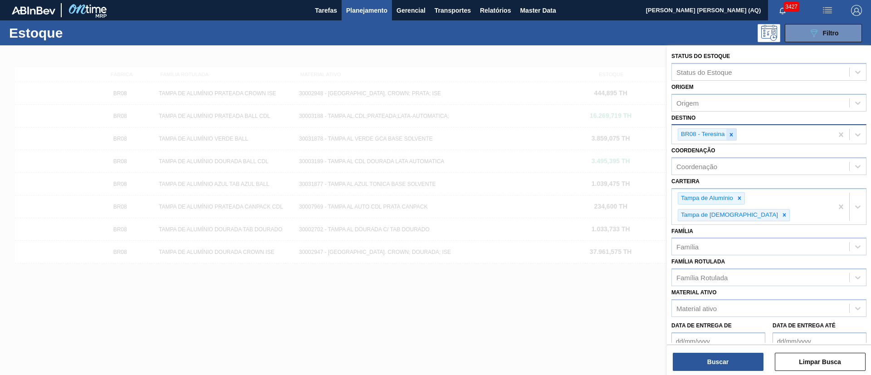
click at [735, 134] on div at bounding box center [731, 134] width 10 height 11
type input "cebrasa"
click at [735, 358] on button "Buscar" at bounding box center [718, 362] width 91 height 18
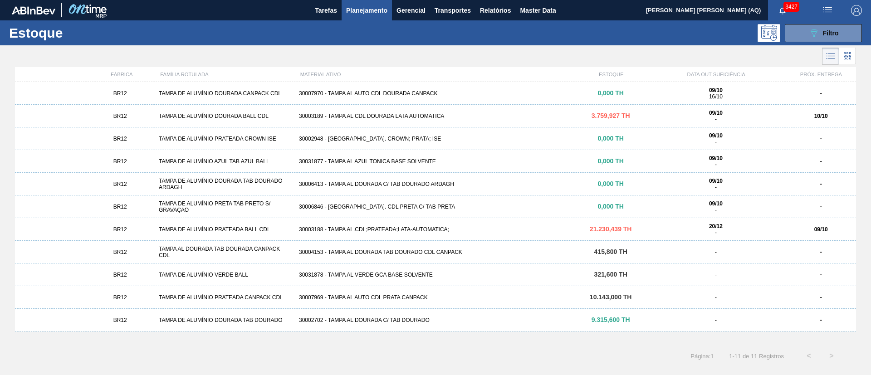
click at [498, 221] on div "BR12 TAMPA DE ALUMÍNIO PRATEADA BALL CDL 30003188 - TAMPA AL.CDL;PRATEADA;LATA-…" at bounding box center [435, 229] width 841 height 23
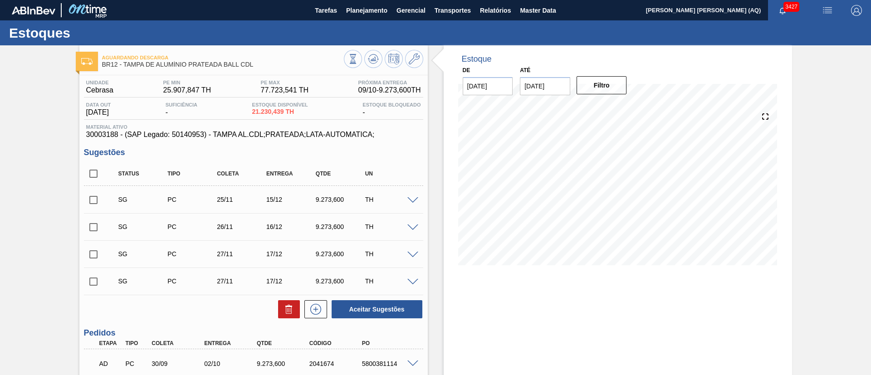
click at [94, 176] on input "checkbox" at bounding box center [93, 173] width 19 height 19
checkbox input "true"
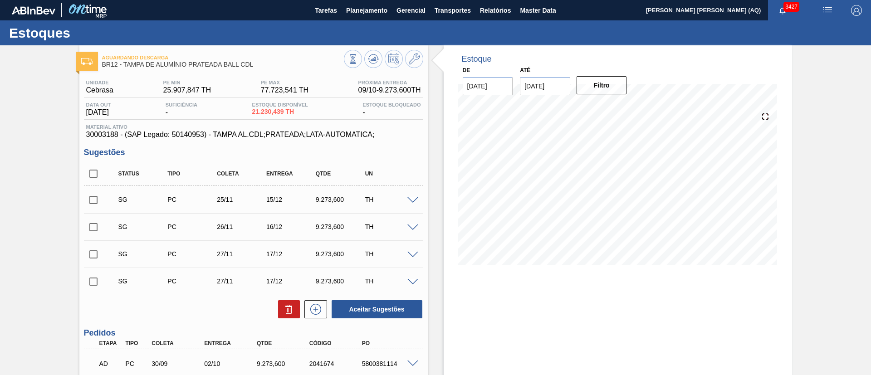
checkbox input "true"
click at [286, 309] on icon at bounding box center [289, 309] width 11 height 11
checkbox input "false"
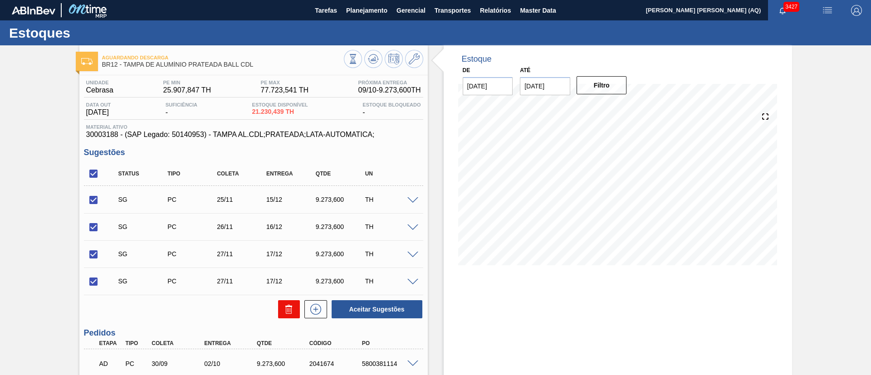
checkbox input "false"
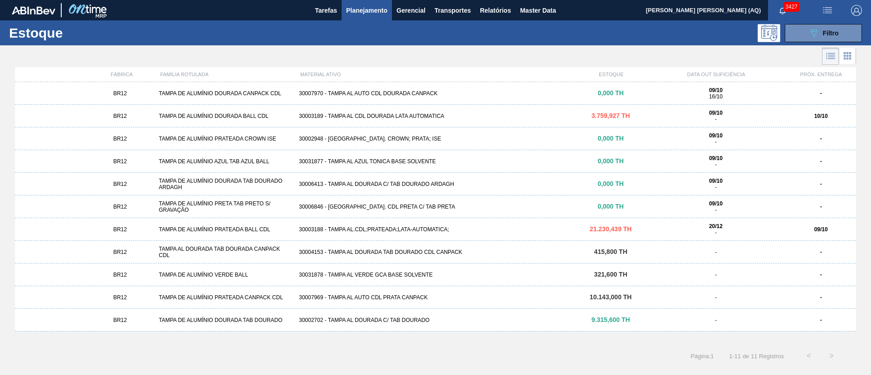
click at [452, 295] on div "30007969 - TAMPA AL AUTO CDL PRATA CANPACK" at bounding box center [435, 297] width 280 height 6
click at [430, 113] on div "30003189 - TAMPA AL CDL DOURADA LATA AUTOMATICA" at bounding box center [435, 116] width 280 height 6
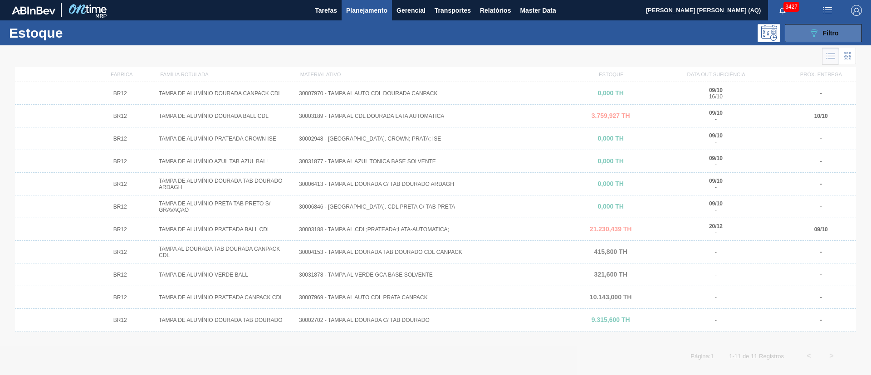
click at [806, 39] on button "089F7B8B-B2A5-4AFE-B5C0-19BA573D28AC Filtro" at bounding box center [823, 33] width 77 height 18
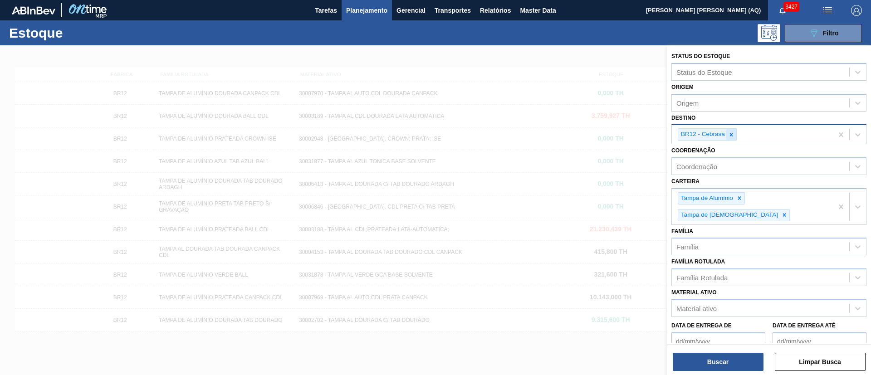
click at [729, 136] on icon at bounding box center [731, 135] width 6 height 6
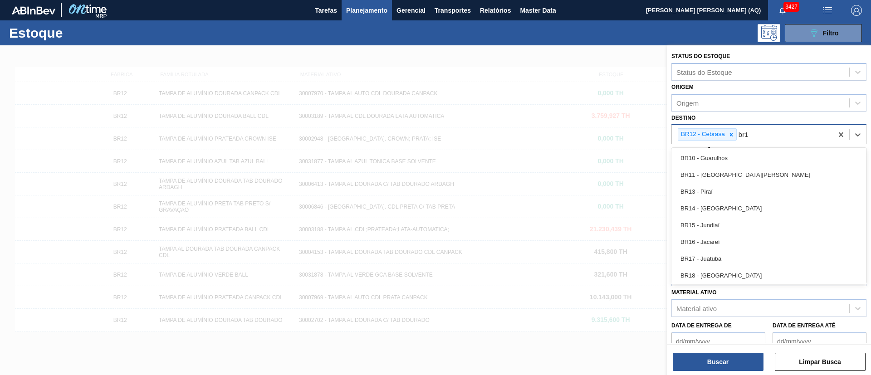
type input "br16"
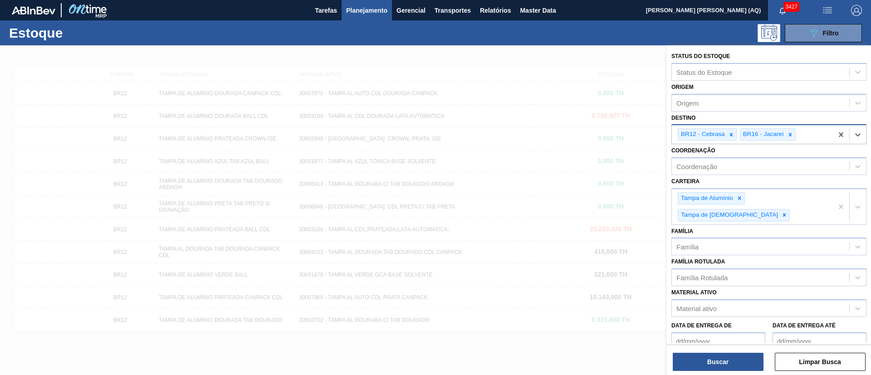
click at [729, 136] on icon at bounding box center [731, 135] width 6 height 6
click at [747, 359] on button "Buscar" at bounding box center [718, 362] width 91 height 18
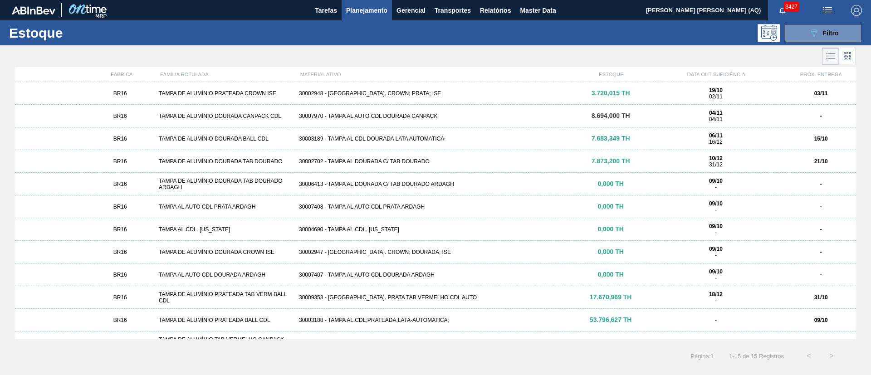
click at [433, 140] on div "30003189 - TAMPA AL CDL DOURADA LATA AUTOMATICA" at bounding box center [435, 139] width 280 height 6
